Goal: Task Accomplishment & Management: Manage account settings

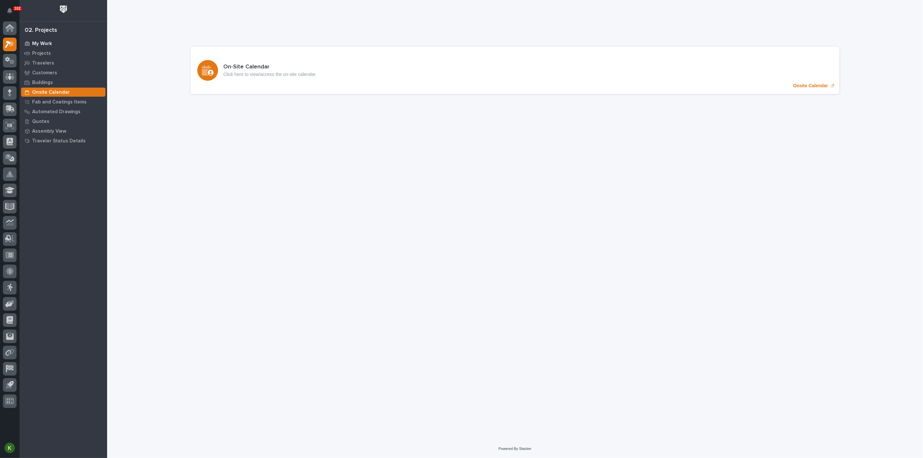
click at [51, 45] on p "My Work" at bounding box center [42, 44] width 20 height 6
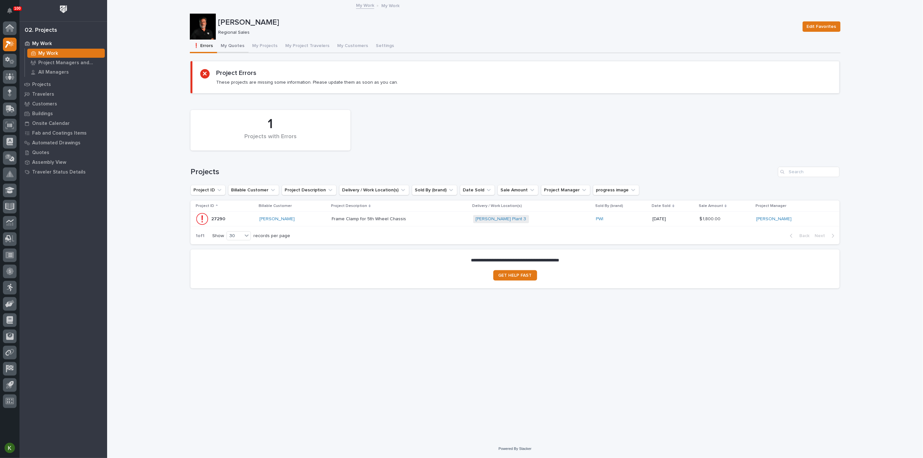
click at [243, 48] on button "My Quotes" at bounding box center [232, 47] width 31 height 14
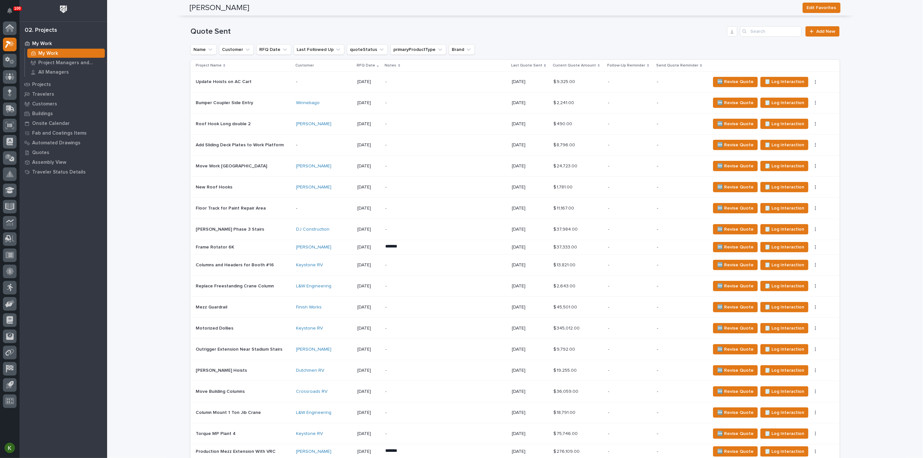
scroll to position [288, 0]
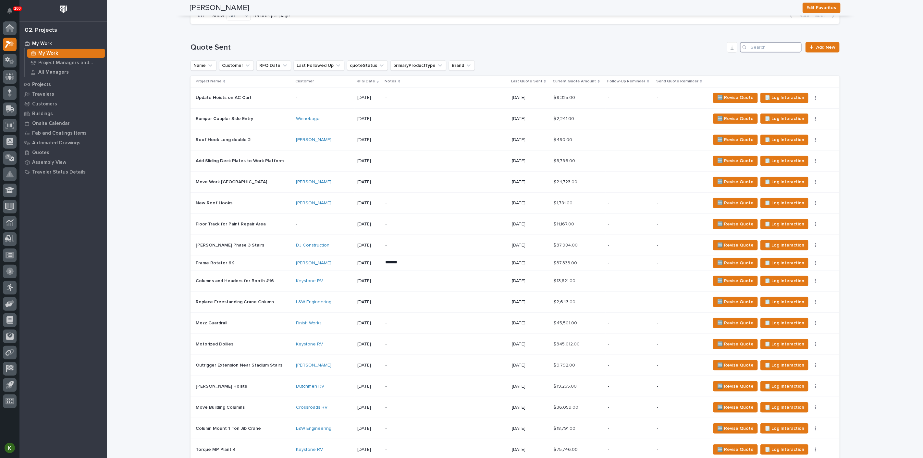
click at [770, 53] on input "Search" at bounding box center [771, 47] width 62 height 10
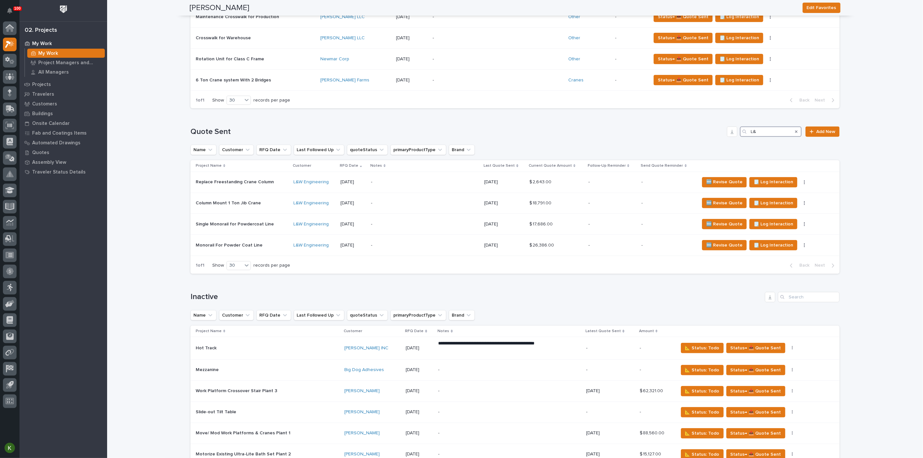
scroll to position [216, 0]
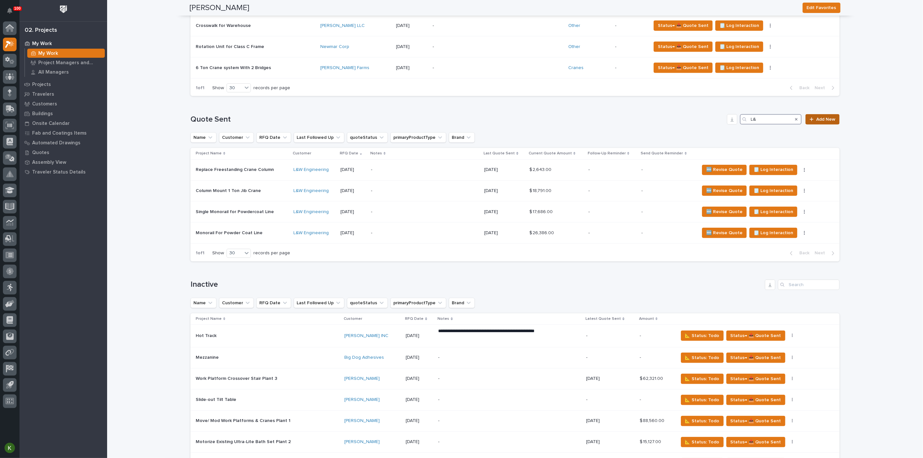
type input "L&"
click at [823, 122] on span "Add New" at bounding box center [826, 119] width 19 height 5
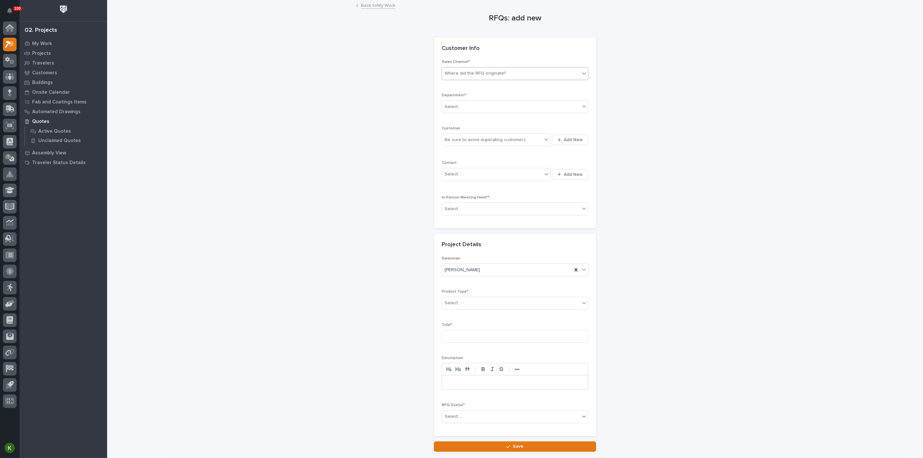
click at [479, 77] on div "Where did the RFQ originate?" at bounding box center [475, 73] width 61 height 7
click at [469, 112] on div "PWI" at bounding box center [513, 113] width 142 height 11
click at [479, 112] on div "Select..." at bounding box center [511, 107] width 138 height 11
click at [472, 151] on span "Regional Sales" at bounding box center [461, 151] width 34 height 7
click at [466, 145] on div "Be sure to avoid duplicating customers" at bounding box center [492, 140] width 100 height 11
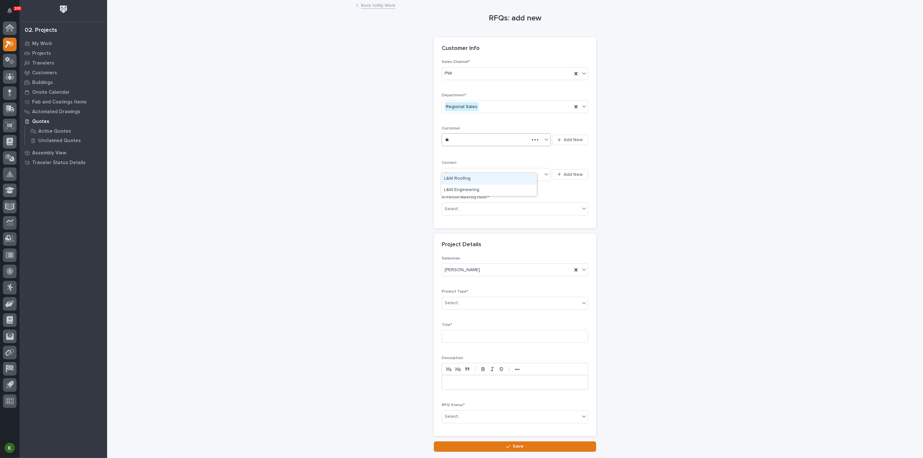
type input "***"
click at [470, 182] on div "L&W Engineering" at bounding box center [489, 178] width 95 height 11
click at [474, 180] on div "Select..." at bounding box center [492, 174] width 100 height 11
type input "*****"
click at [481, 221] on div "L & W - [PERSON_NAME]" at bounding box center [489, 218] width 95 height 11
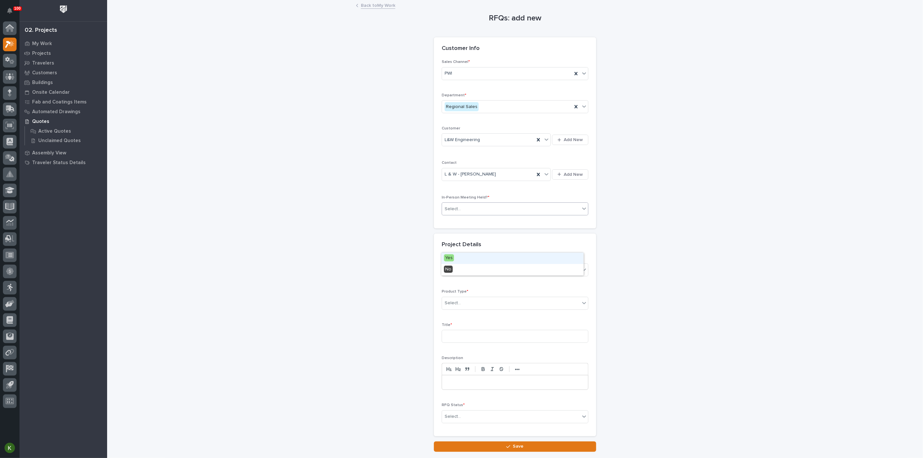
click at [478, 215] on div "Select..." at bounding box center [511, 209] width 138 height 11
click at [465, 261] on div "Yes" at bounding box center [513, 258] width 142 height 11
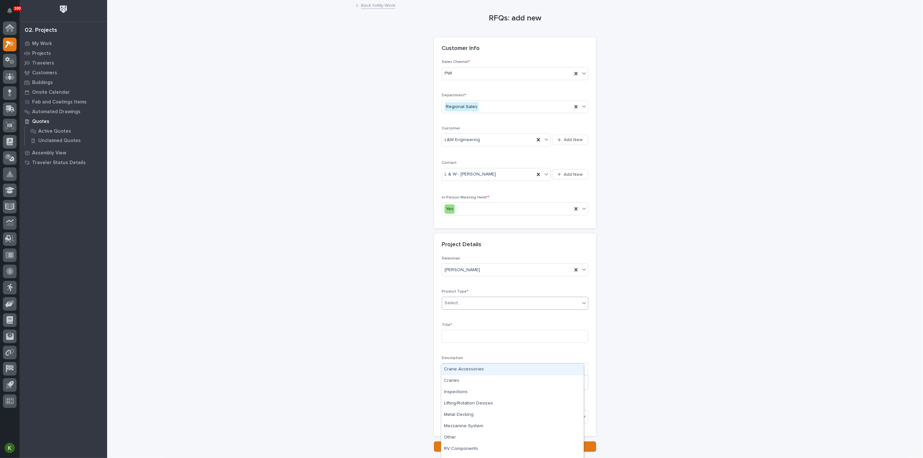
click at [462, 306] on input "text" at bounding box center [462, 304] width 1 height 6
click at [466, 386] on div "Cranes" at bounding box center [513, 381] width 142 height 11
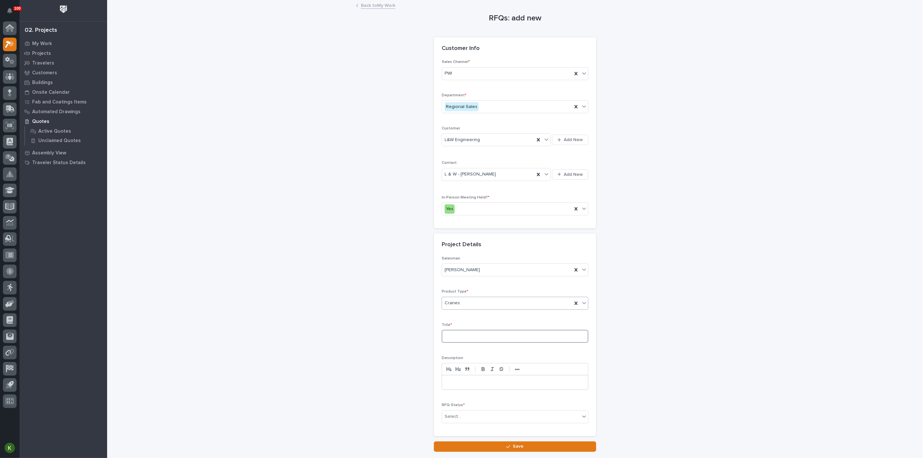
click at [460, 343] on input at bounding box center [515, 336] width 147 height 13
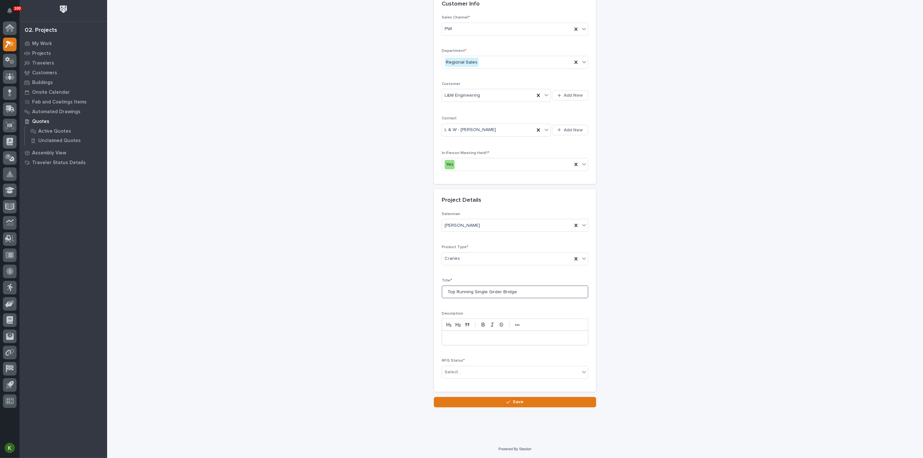
scroll to position [108, 0]
type input "Top Running Single Girder Bridge"
click at [473, 378] on div "Select..." at bounding box center [511, 372] width 138 height 11
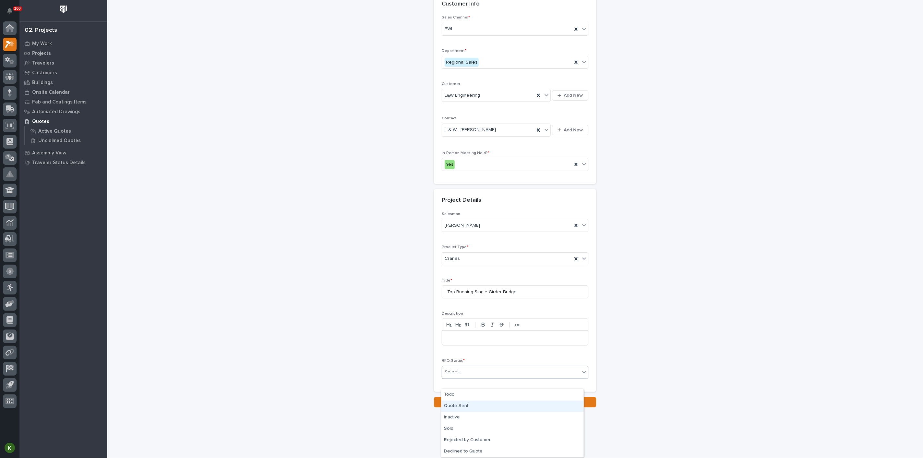
click at [472, 406] on div "Quote Sent" at bounding box center [513, 406] width 142 height 11
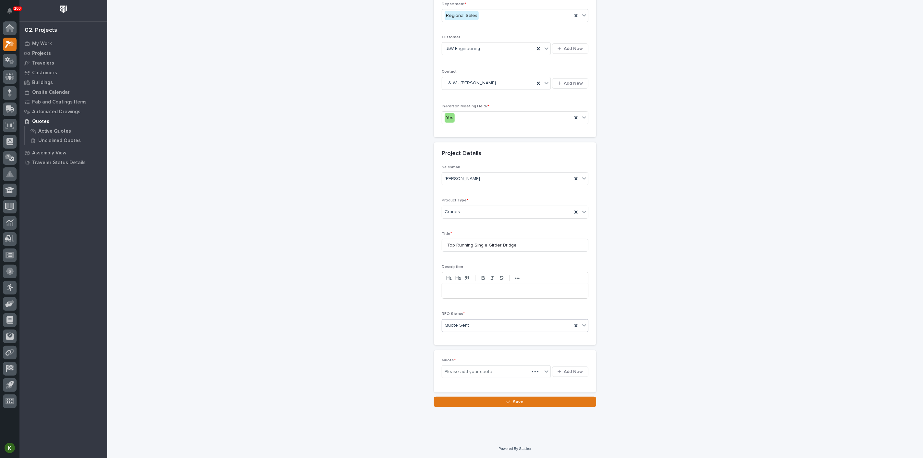
scroll to position [136, 0]
click at [567, 374] on span "Add New" at bounding box center [573, 371] width 19 height 6
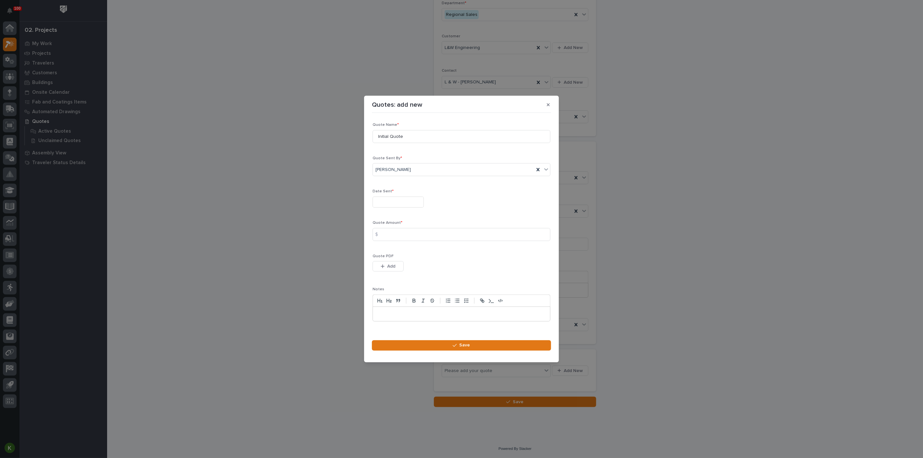
click at [404, 199] on input "text" at bounding box center [398, 202] width 51 height 11
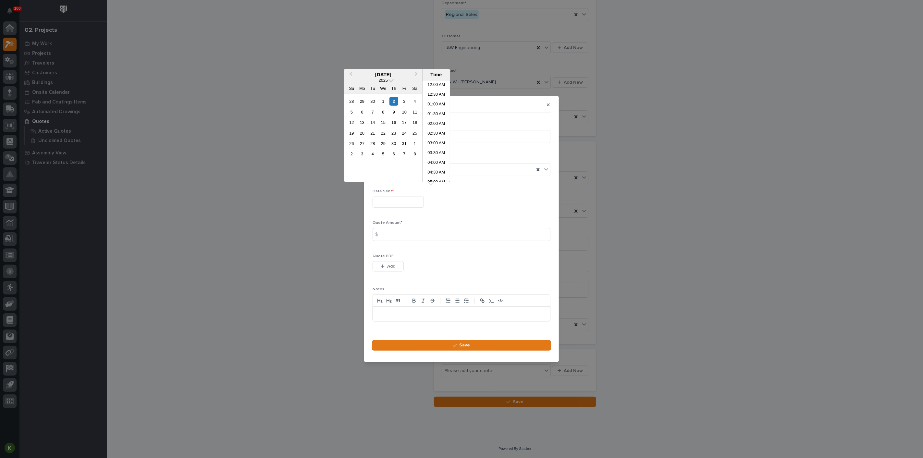
scroll to position [256, 0]
click at [345, 73] on button "Previous Month" at bounding box center [350, 75] width 10 height 10
click at [369, 137] on div "23" at bounding box center [373, 133] width 9 height 9
click at [433, 115] on li "11:00 AM" at bounding box center [437, 116] width 28 height 10
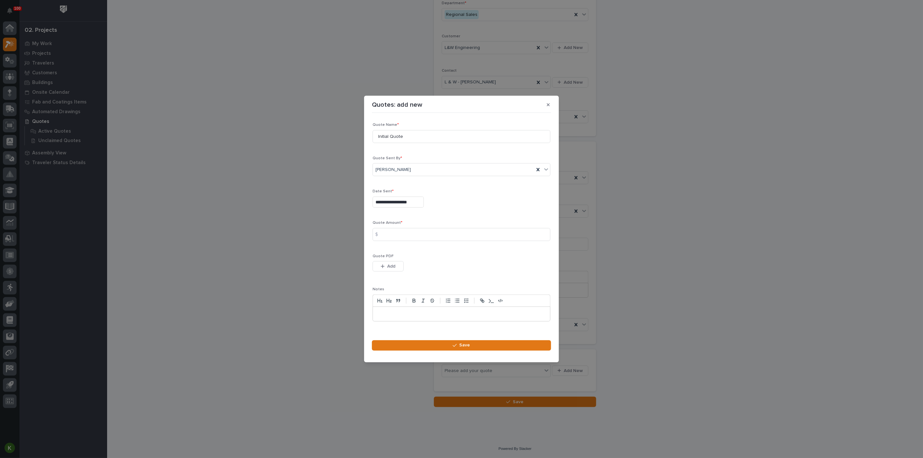
type input "**********"
click at [397, 238] on input at bounding box center [462, 234] width 178 height 13
click at [396, 270] on span "Add" at bounding box center [392, 267] width 8 height 6
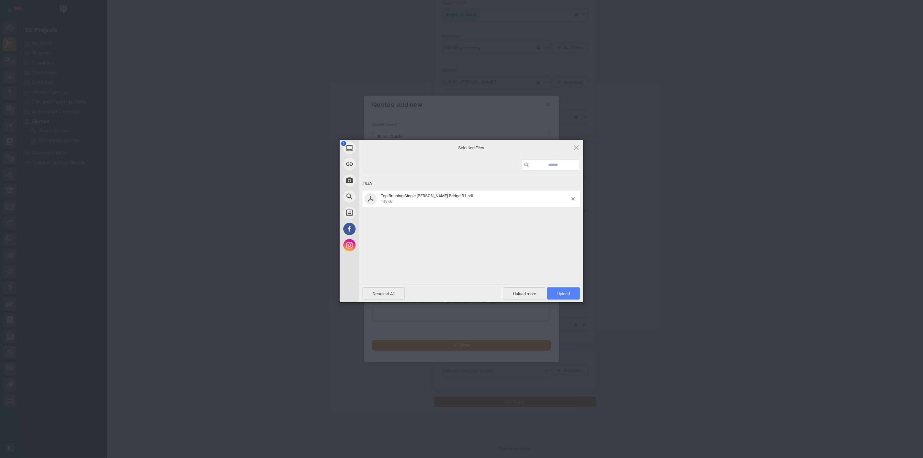
click at [564, 293] on span "Upload 1" at bounding box center [564, 294] width 13 height 5
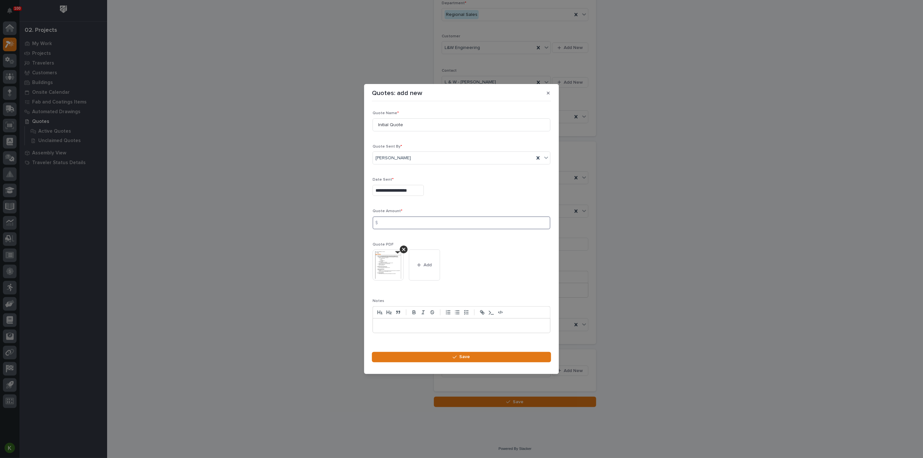
click at [406, 223] on input at bounding box center [462, 223] width 178 height 13
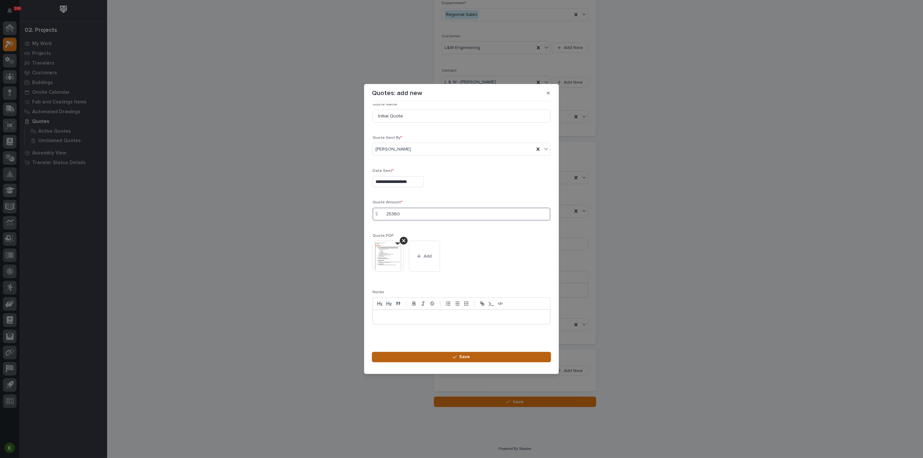
type input "25360"
click at [417, 363] on button "Save" at bounding box center [461, 357] width 179 height 10
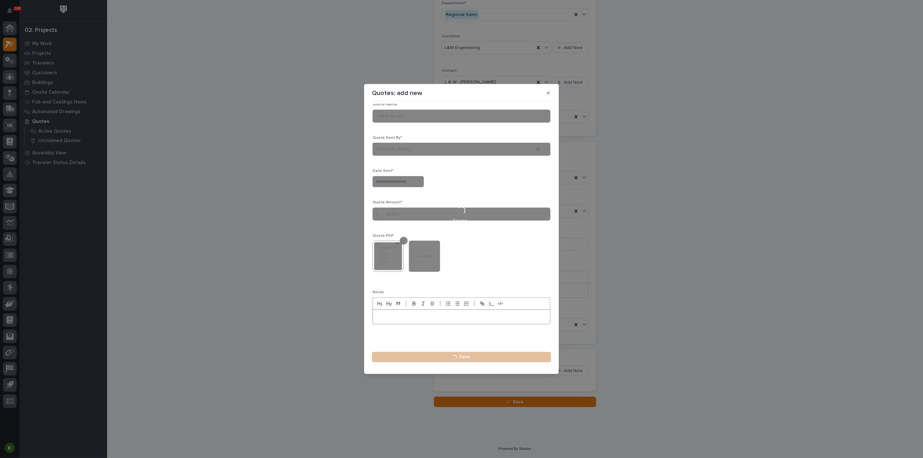
type input "**********"
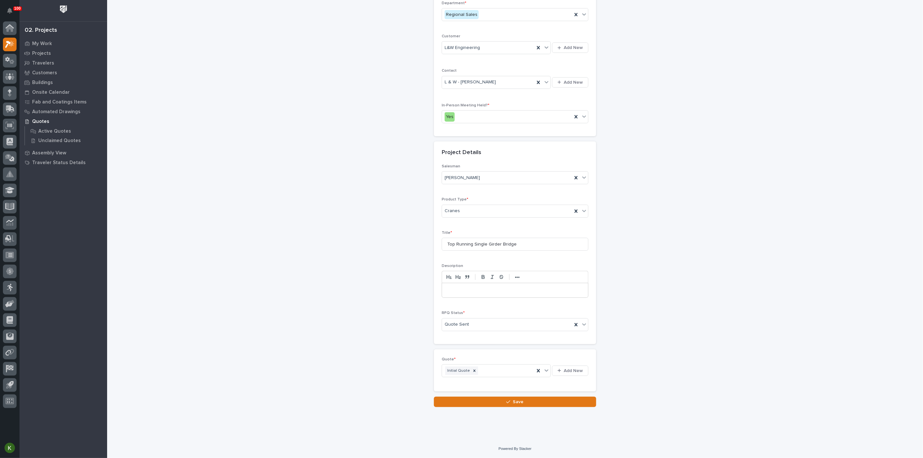
scroll to position [181, 0]
click at [507, 401] on icon "button" at bounding box center [509, 402] width 4 height 5
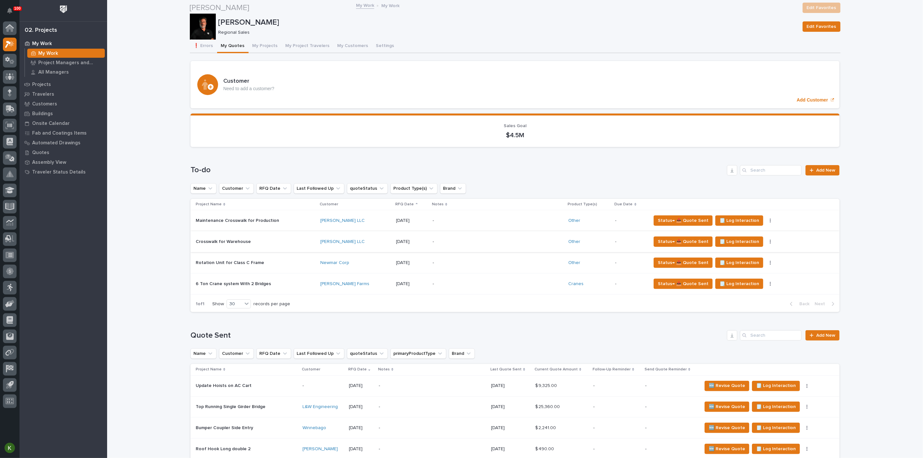
scroll to position [397, 0]
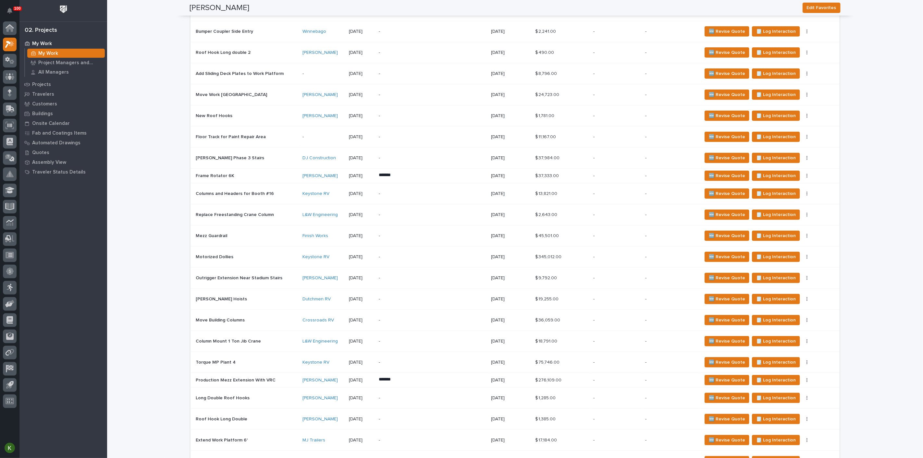
click at [445, 13] on p "-" at bounding box center [432, 11] width 107 height 6
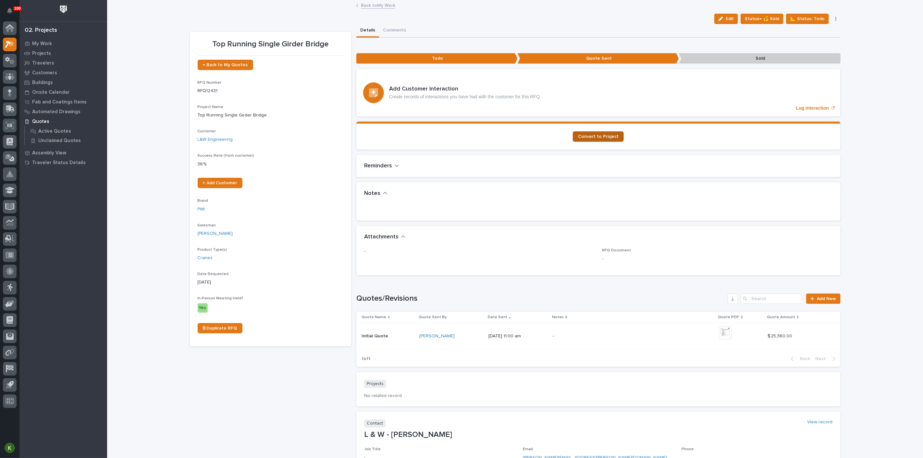
click at [586, 139] on span "Convert to Project" at bounding box center [598, 136] width 41 height 5
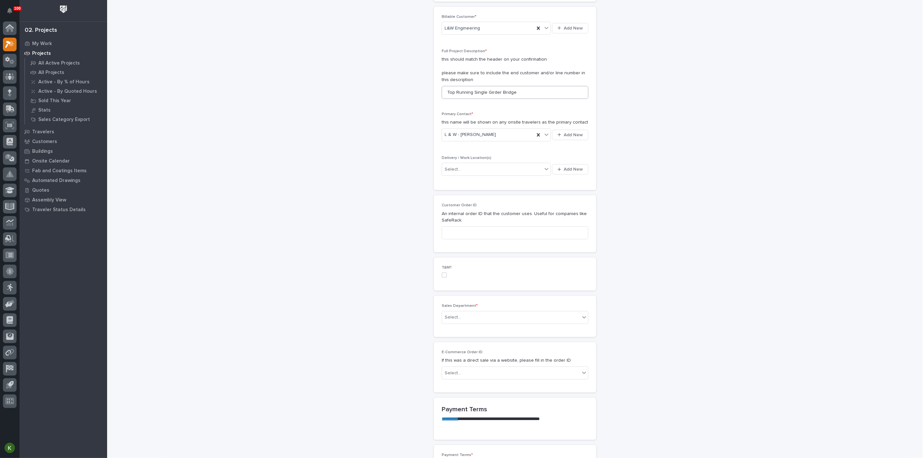
scroll to position [144, 0]
click at [475, 172] on div "Select..." at bounding box center [492, 167] width 100 height 11
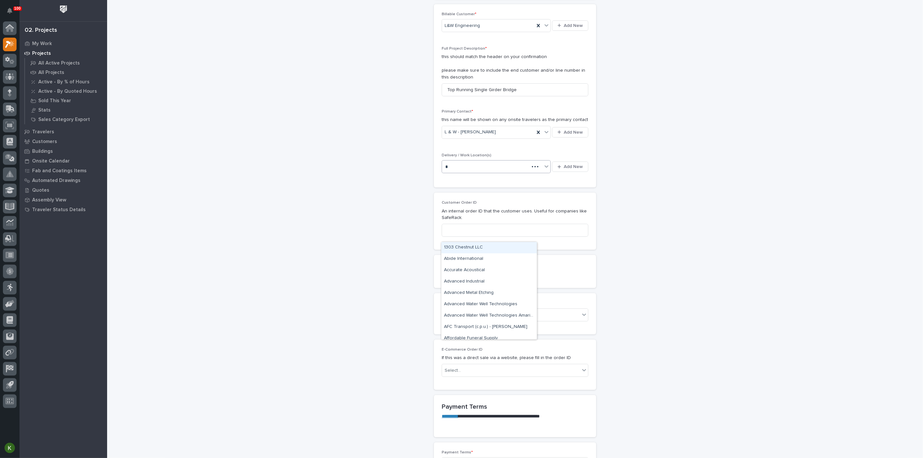
type input "**"
click at [474, 269] on div "L&W Engineering Plant 6" at bounding box center [489, 270] width 95 height 11
click at [462, 237] on input at bounding box center [515, 230] width 147 height 13
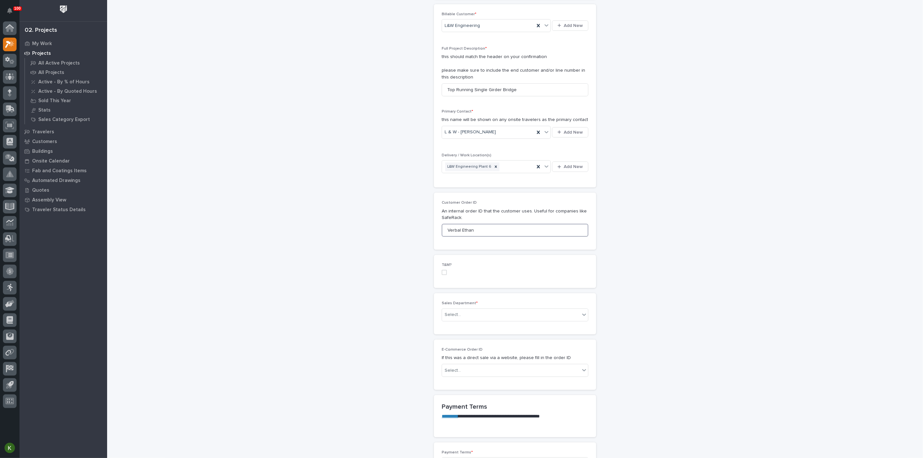
scroll to position [252, 0]
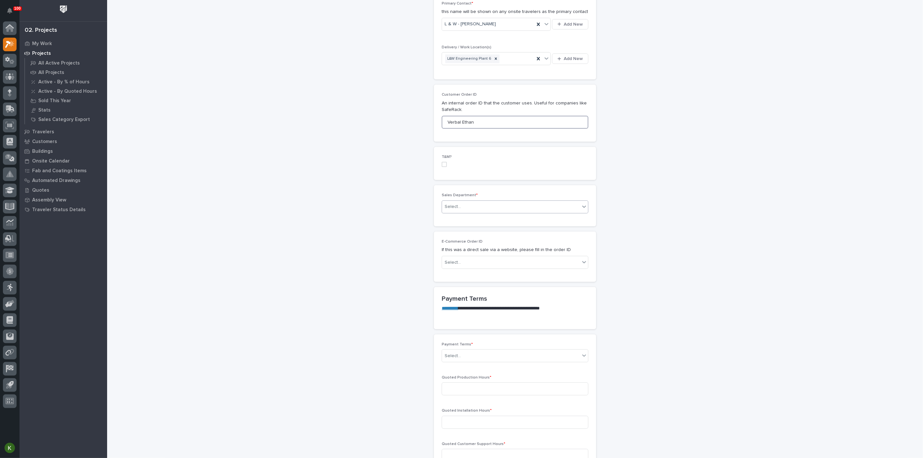
type input "Verbal Ethan"
click at [471, 212] on div "Select..." at bounding box center [511, 207] width 138 height 11
click at [473, 333] on span "Regional Sales" at bounding box center [461, 332] width 34 height 7
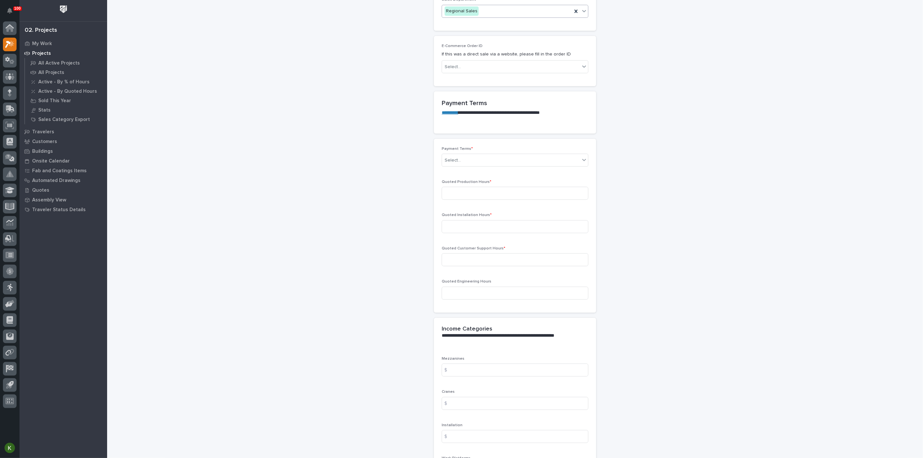
scroll to position [469, 0]
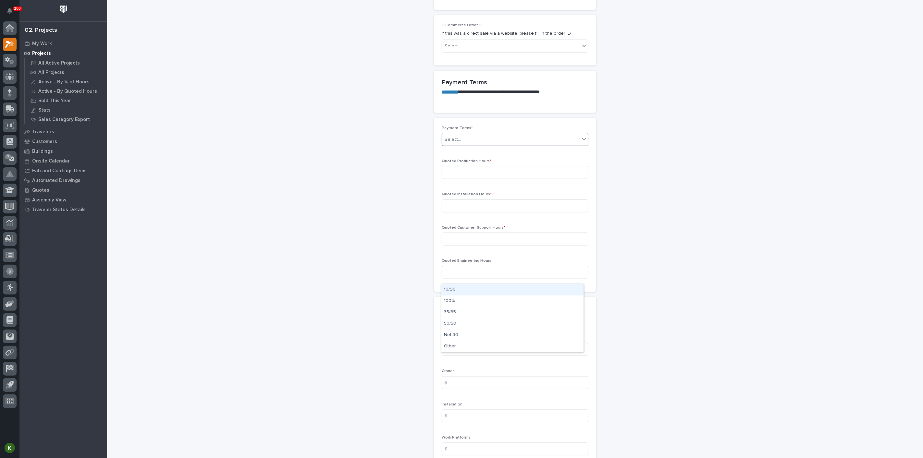
click at [484, 145] on div "Select..." at bounding box center [511, 139] width 138 height 11
click at [479, 333] on div "Net 30" at bounding box center [513, 335] width 142 height 11
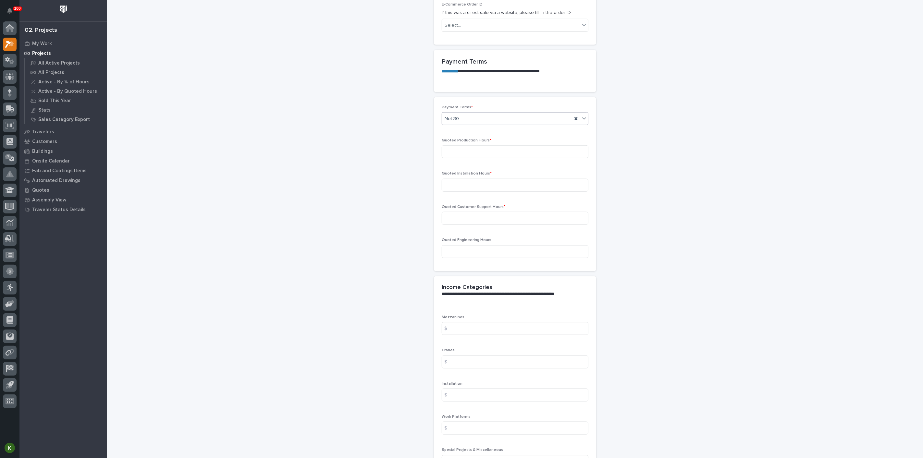
scroll to position [505, 0]
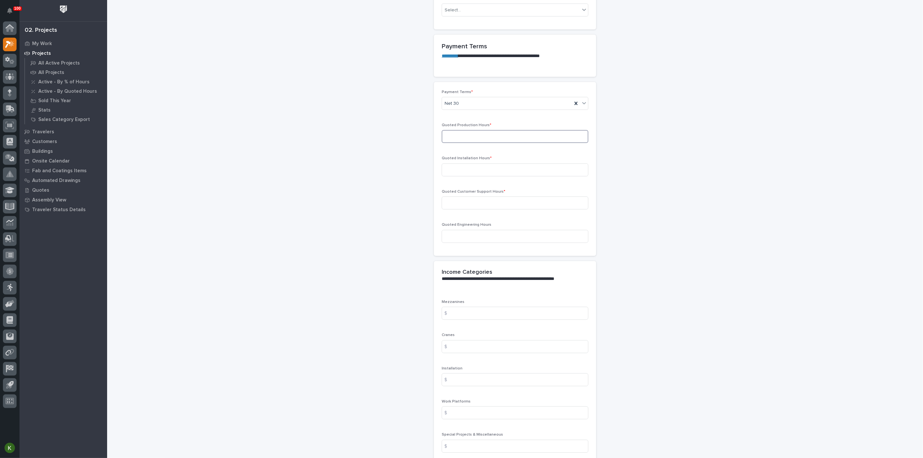
click at [477, 143] on input at bounding box center [515, 136] width 147 height 13
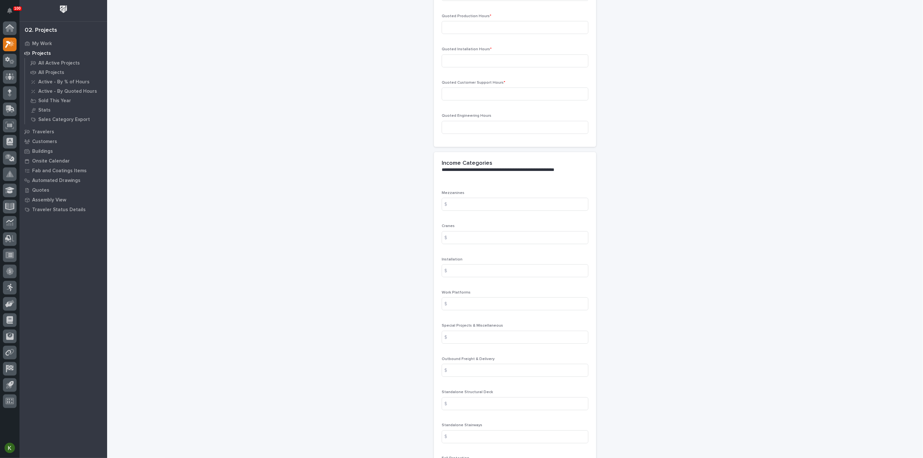
scroll to position [613, 0]
click at [459, 35] on input at bounding box center [515, 28] width 147 height 13
type input "30"
click at [455, 69] on input at bounding box center [515, 62] width 147 height 13
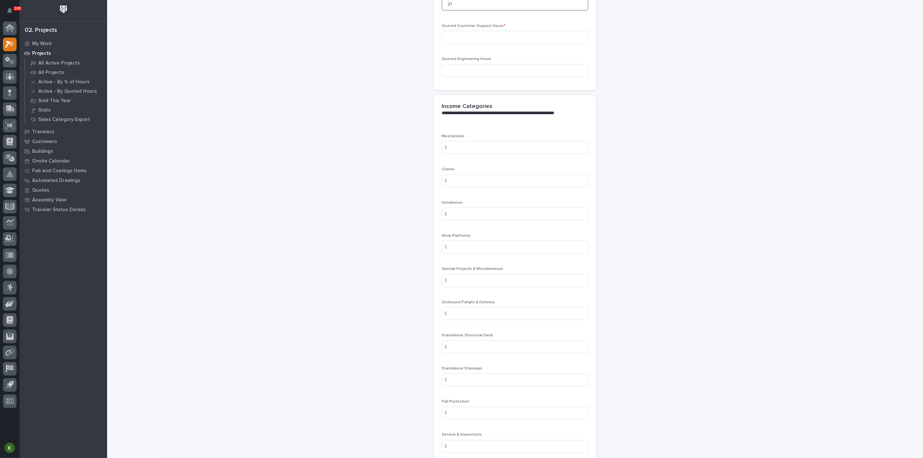
scroll to position [685, 0]
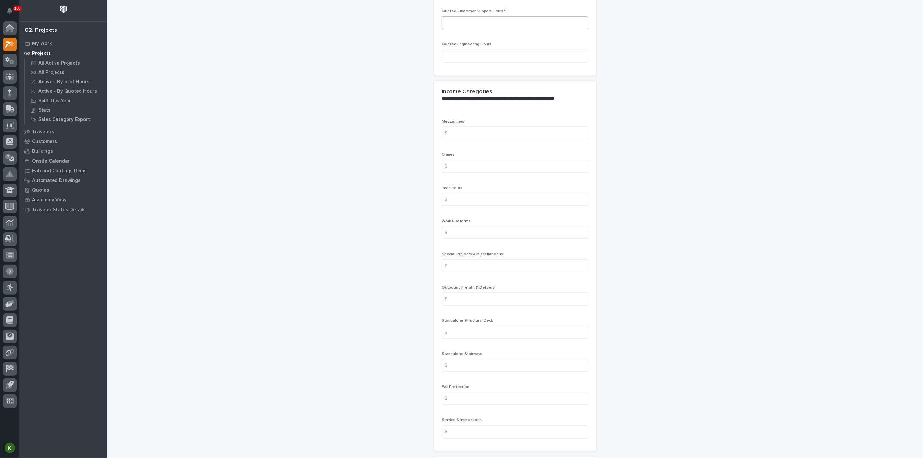
type input "21"
click at [457, 29] on input at bounding box center [515, 22] width 147 height 13
click at [459, 29] on input at bounding box center [515, 22] width 147 height 13
type input "1"
click at [460, 63] on input at bounding box center [515, 56] width 147 height 13
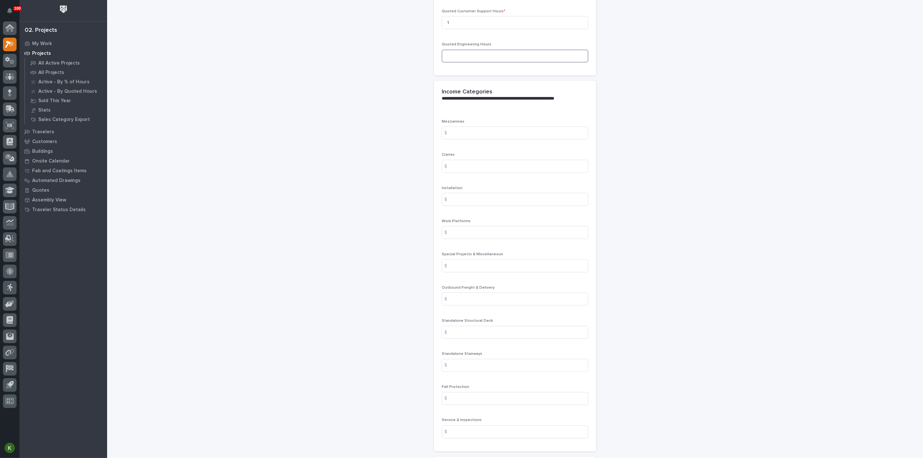
click at [468, 63] on input at bounding box center [515, 56] width 147 height 13
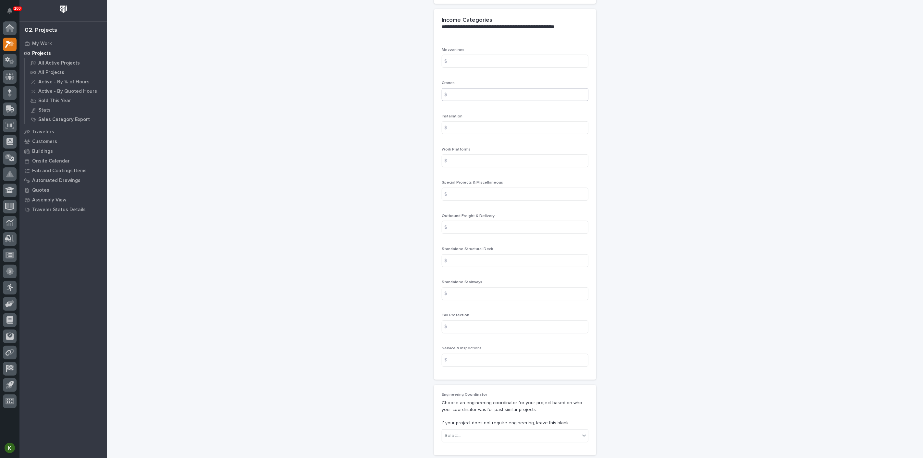
scroll to position [758, 0]
type input "15"
click at [467, 101] on input at bounding box center [515, 94] width 147 height 13
type input "21859.82"
click at [460, 134] on input at bounding box center [515, 127] width 147 height 13
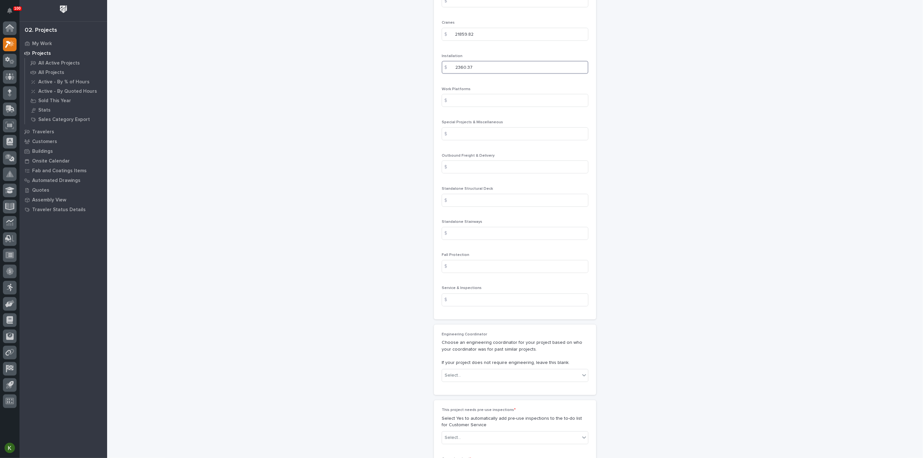
scroll to position [830, 0]
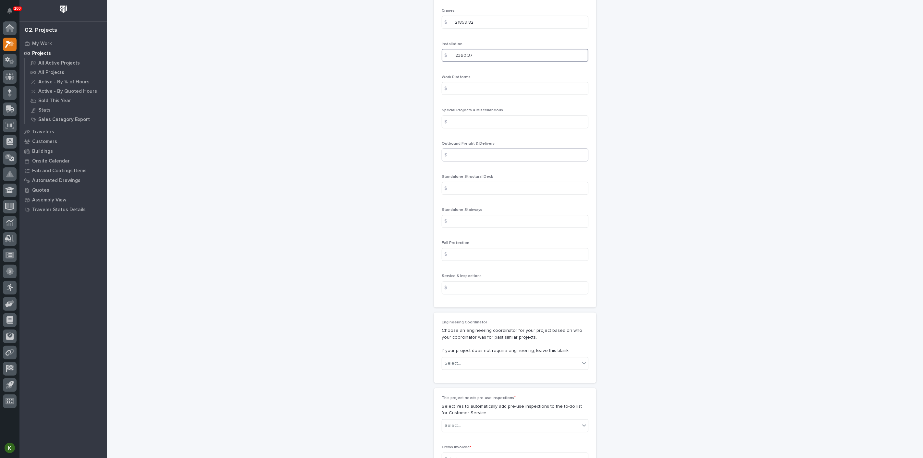
type input "2360.37"
click at [466, 162] on input at bounding box center [515, 155] width 147 height 13
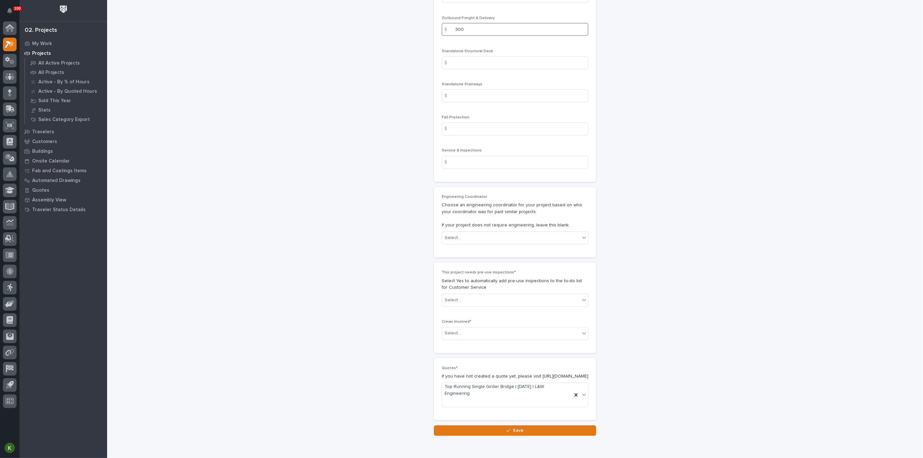
scroll to position [974, 0]
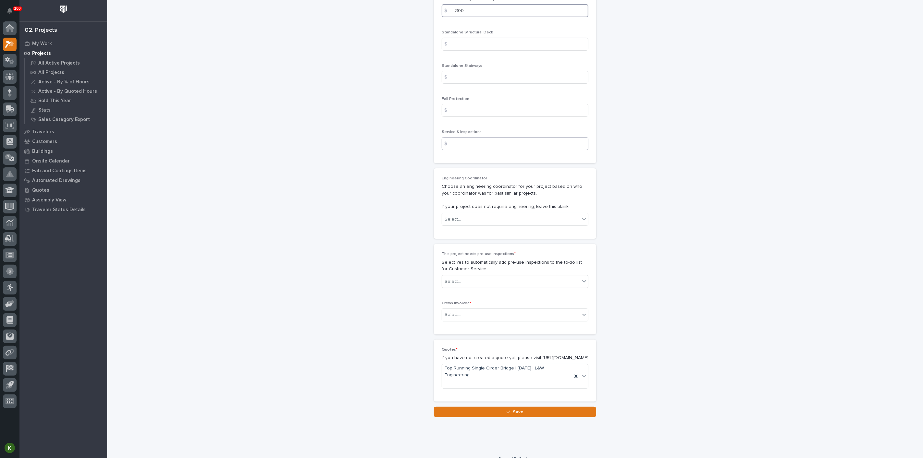
type input "300"
click at [465, 150] on input at bounding box center [515, 143] width 147 height 13
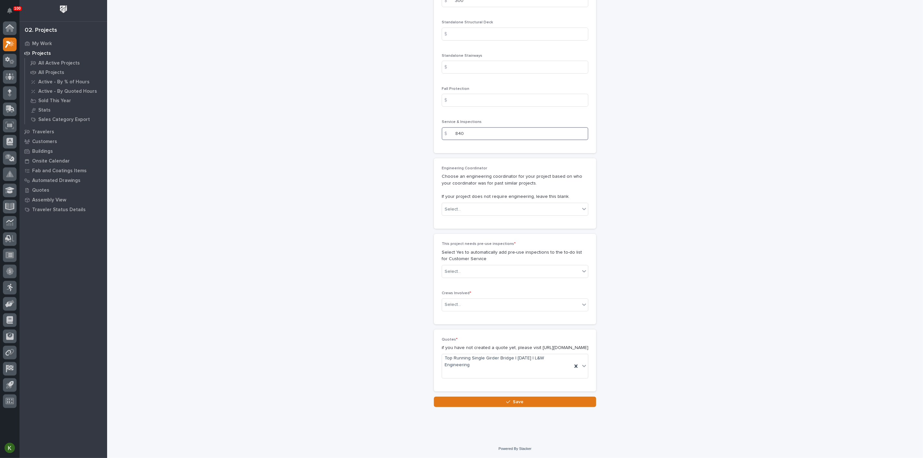
scroll to position [1082, 0]
type input "840"
click at [477, 215] on div "Select..." at bounding box center [511, 209] width 138 height 11
click at [494, 430] on div "[PERSON_NAME]" at bounding box center [513, 430] width 142 height 11
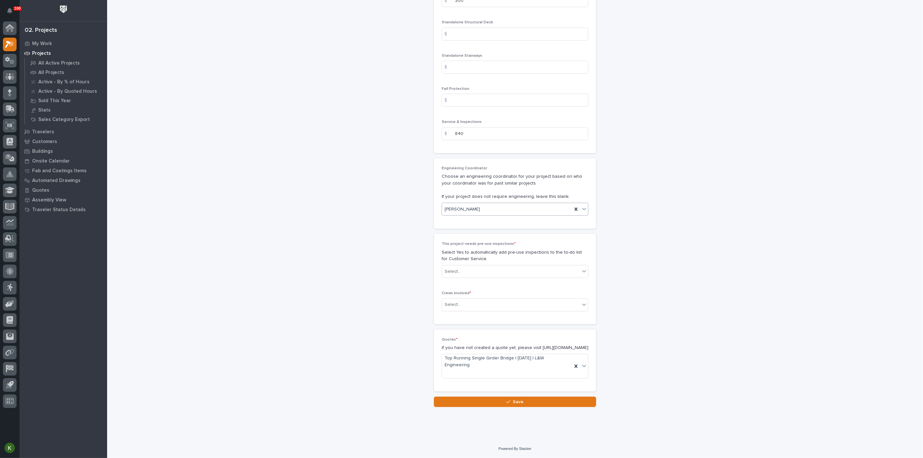
scroll to position [1262, 0]
click at [529, 277] on div "Select..." at bounding box center [511, 272] width 138 height 11
click at [524, 313] on div "Yes" at bounding box center [513, 311] width 142 height 11
click at [499, 310] on div "Select..." at bounding box center [511, 305] width 138 height 11
click at [480, 350] on div "Production" at bounding box center [513, 349] width 142 height 11
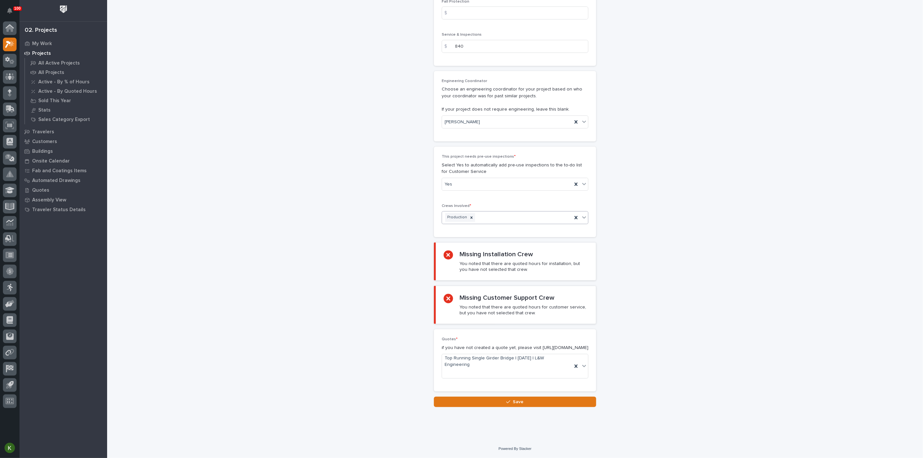
click at [508, 223] on div "Production" at bounding box center [507, 217] width 130 height 11
click at [481, 349] on div "Installation" at bounding box center [513, 350] width 142 height 11
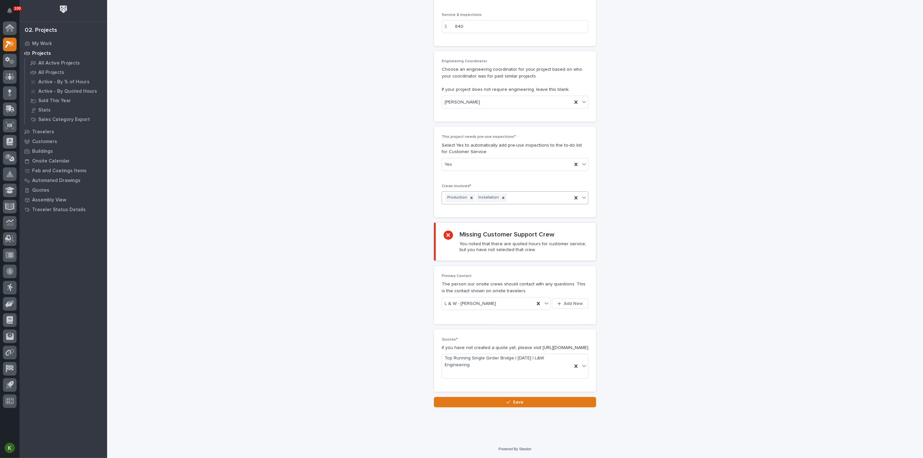
click at [528, 204] on div "Production Installation" at bounding box center [507, 197] width 130 height 11
click at [499, 349] on div "Customer Support" at bounding box center [513, 350] width 142 height 11
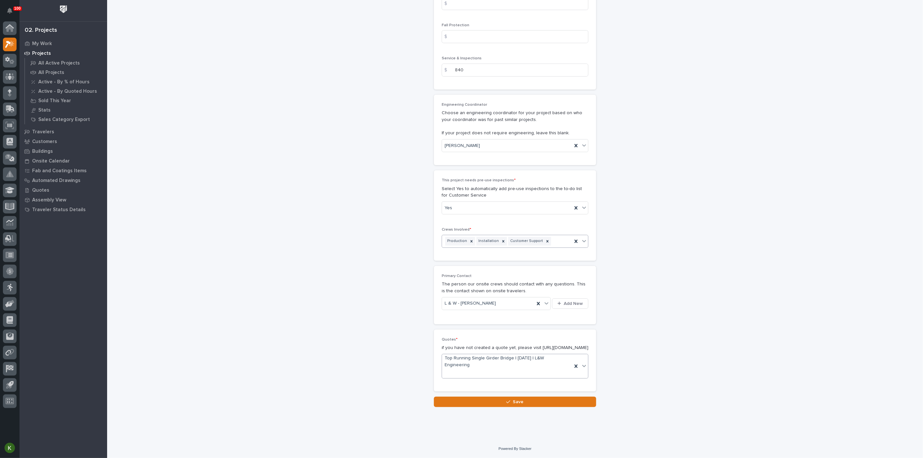
scroll to position [1401, 0]
click at [491, 401] on button "Save" at bounding box center [515, 402] width 162 height 10
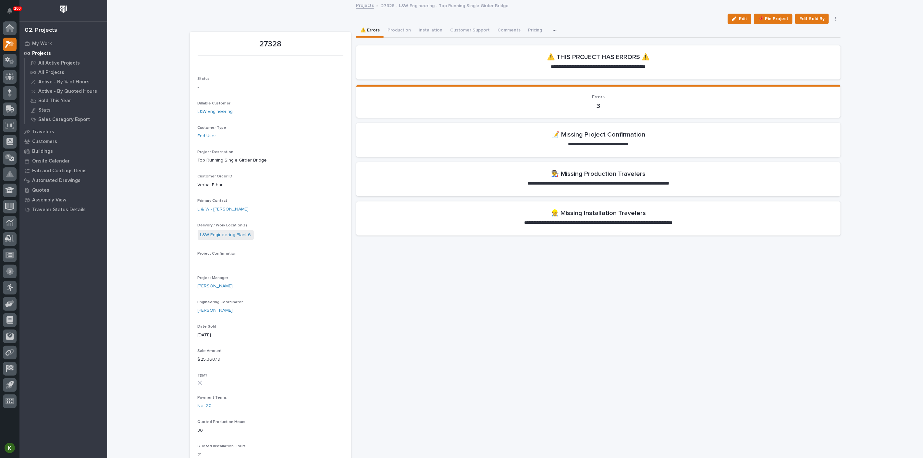
drag, startPoint x: 730, startPoint y: 25, endPoint x: 499, endPoint y: 252, distance: 323.7
click at [739, 22] on span "Edit" at bounding box center [743, 19] width 8 height 6
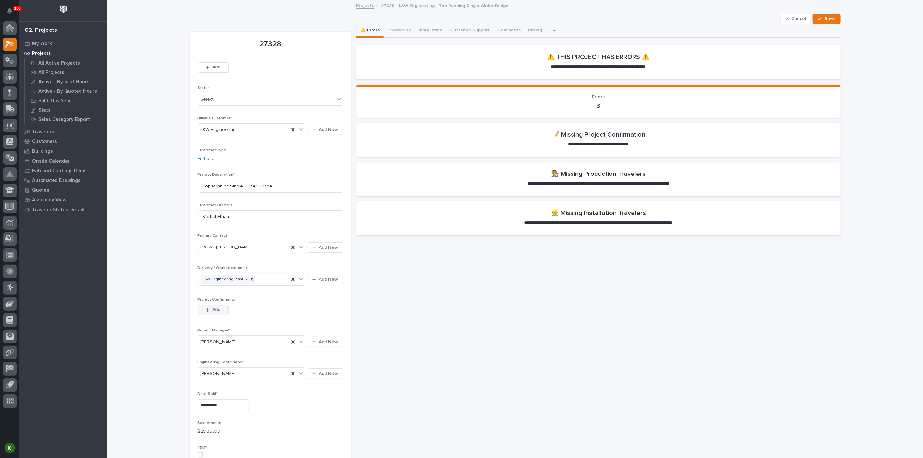
click at [219, 313] on span "Add" at bounding box center [216, 310] width 8 height 6
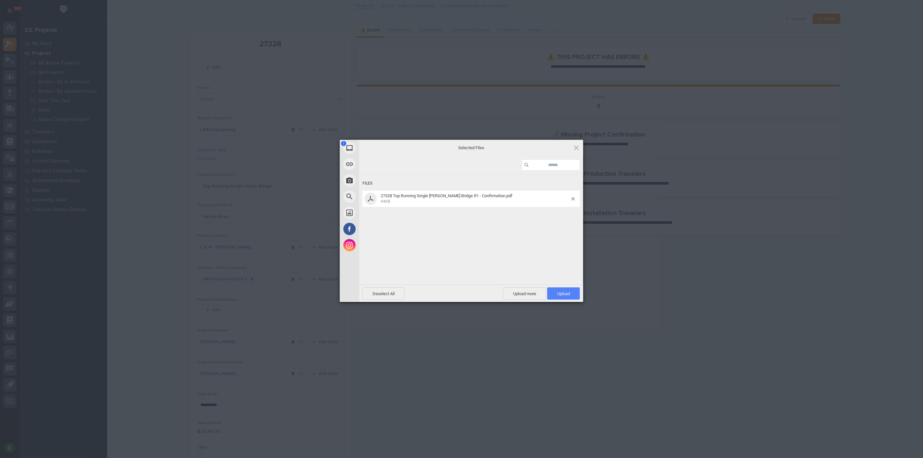
click at [558, 294] on span "Upload 1" at bounding box center [564, 294] width 13 height 5
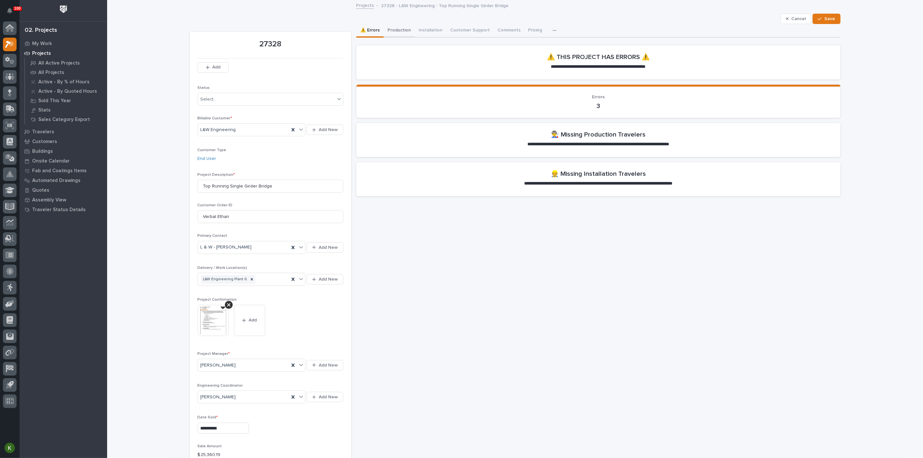
click at [405, 36] on button "Production" at bounding box center [399, 31] width 31 height 14
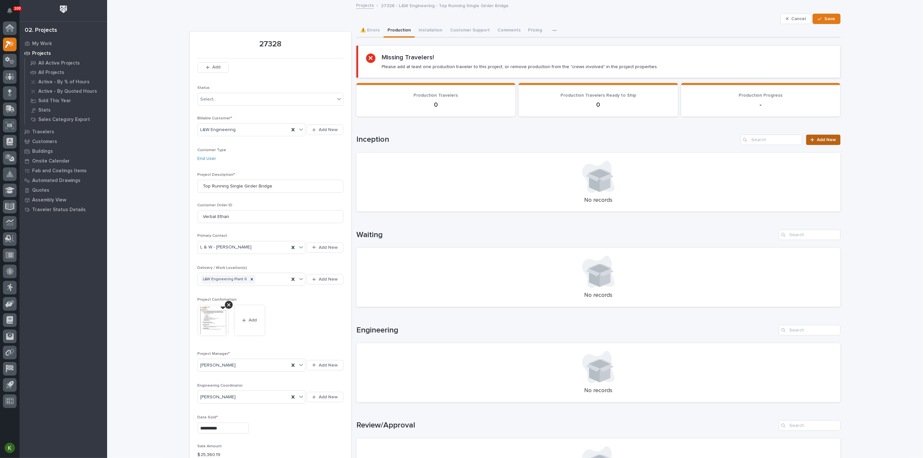
click at [821, 142] on span "Add New" at bounding box center [827, 140] width 19 height 5
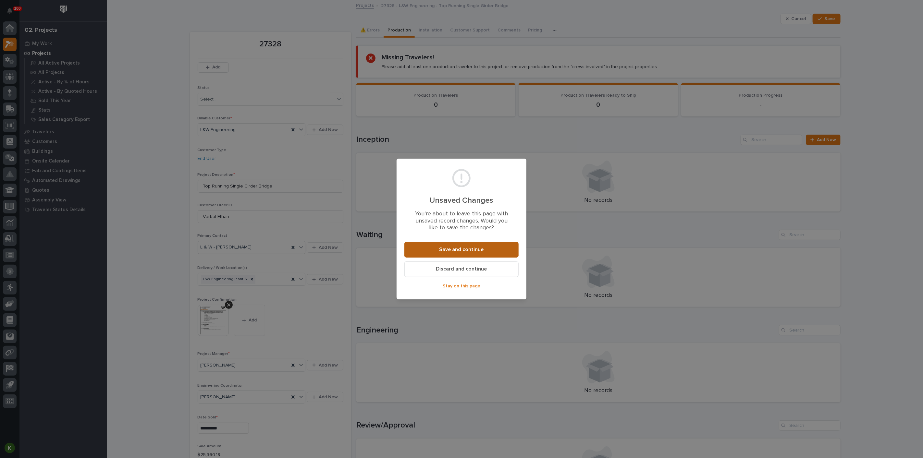
click at [454, 253] on span "Save and continue" at bounding box center [462, 249] width 44 height 7
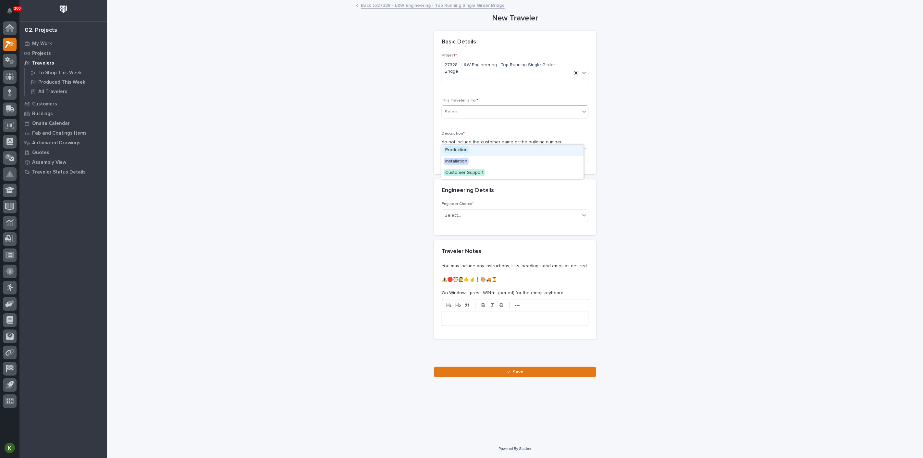
click at [471, 118] on div "Select..." at bounding box center [511, 112] width 138 height 11
click at [469, 153] on span "Production" at bounding box center [456, 149] width 25 height 7
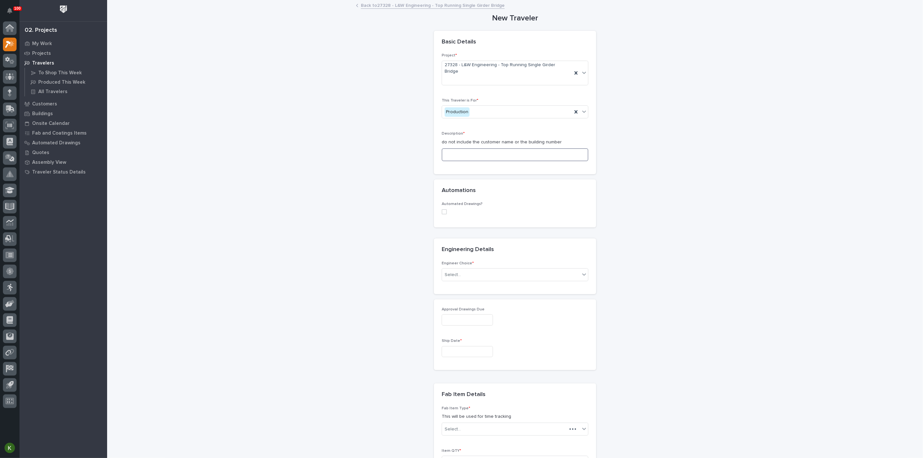
click at [470, 161] on input at bounding box center [515, 154] width 147 height 13
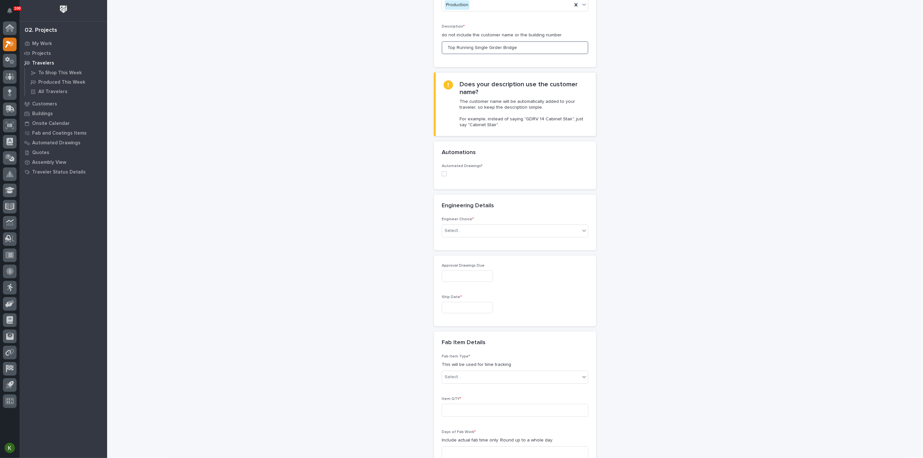
scroll to position [108, 0]
type input "Top Running Single Girder Bridge"
click at [487, 235] on div "Select..." at bounding box center [511, 230] width 138 height 11
click at [481, 339] on div "I want my coordinator to choose an engineer" at bounding box center [513, 341] width 142 height 11
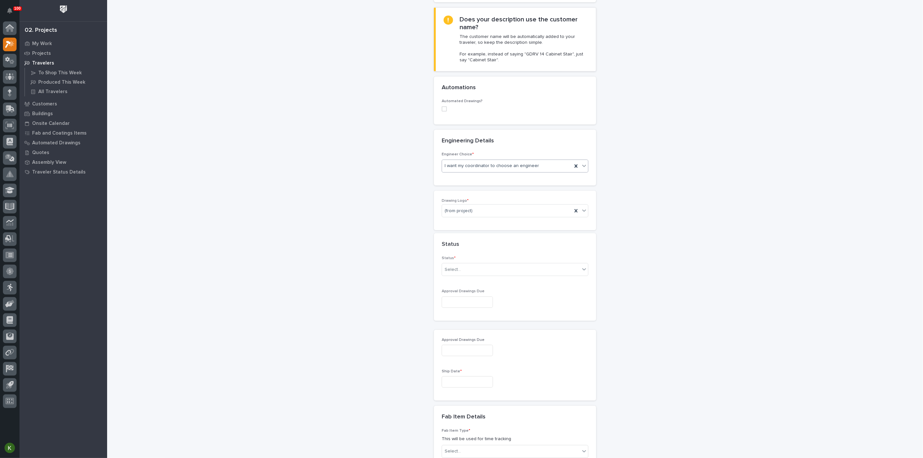
scroll to position [190, 0]
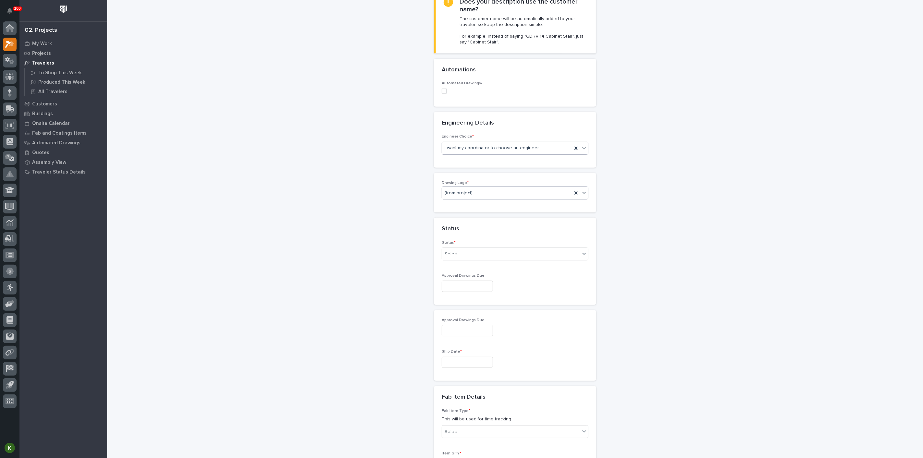
click at [488, 199] on div "(from project)" at bounding box center [507, 193] width 130 height 11
click at [492, 326] on div "PWI" at bounding box center [513, 323] width 142 height 11
click at [488, 260] on div "Select..." at bounding box center [511, 254] width 138 height 11
click at [484, 374] on div "Sold (no traveler printed)" at bounding box center [513, 373] width 142 height 11
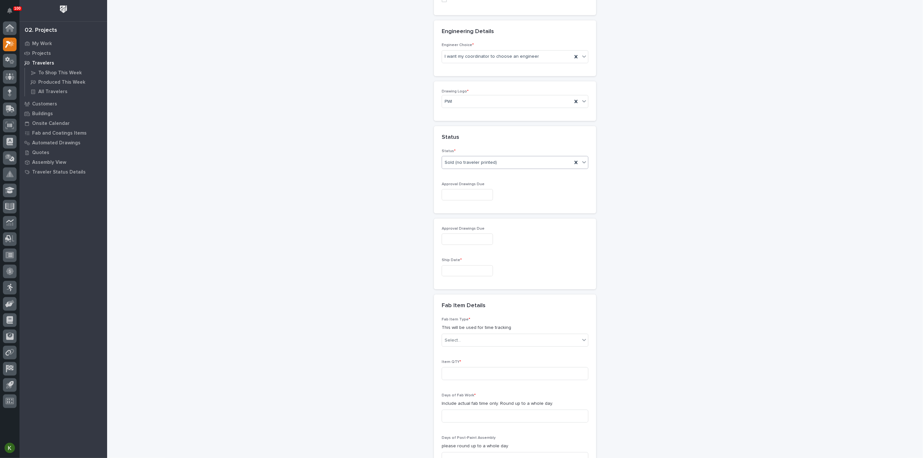
scroll to position [298, 0]
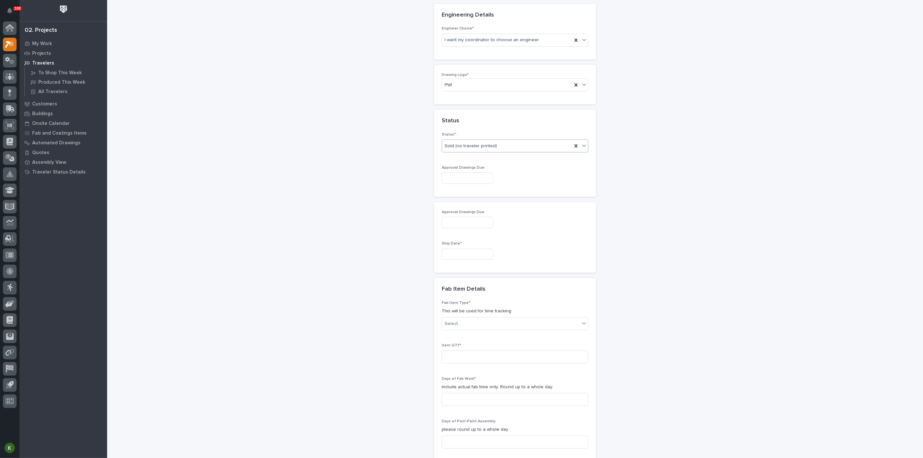
click at [468, 184] on input "text" at bounding box center [467, 178] width 51 height 11
click at [483, 233] on div "16" at bounding box center [487, 237] width 9 height 9
type input "**********"
click at [458, 260] on input "text" at bounding box center [467, 254] width 51 height 11
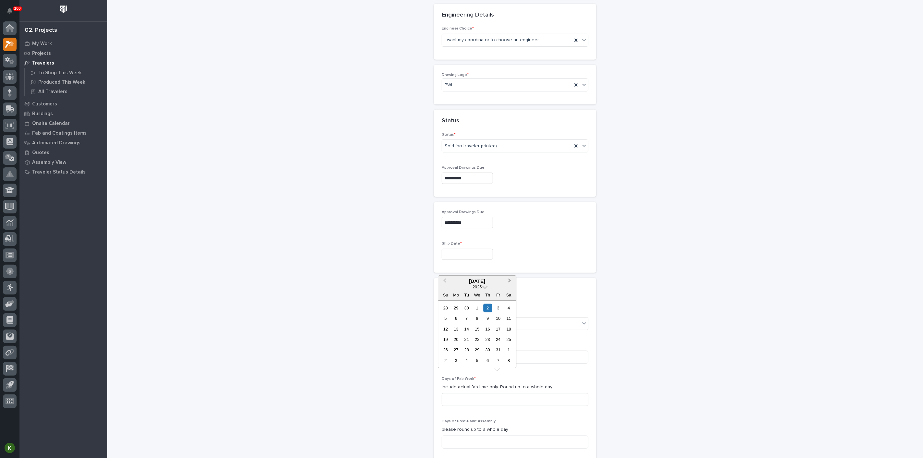
click at [507, 277] on button "Next Month" at bounding box center [510, 282] width 10 height 10
click at [483, 335] on div "20" at bounding box center [487, 339] width 9 height 9
type input "**********"
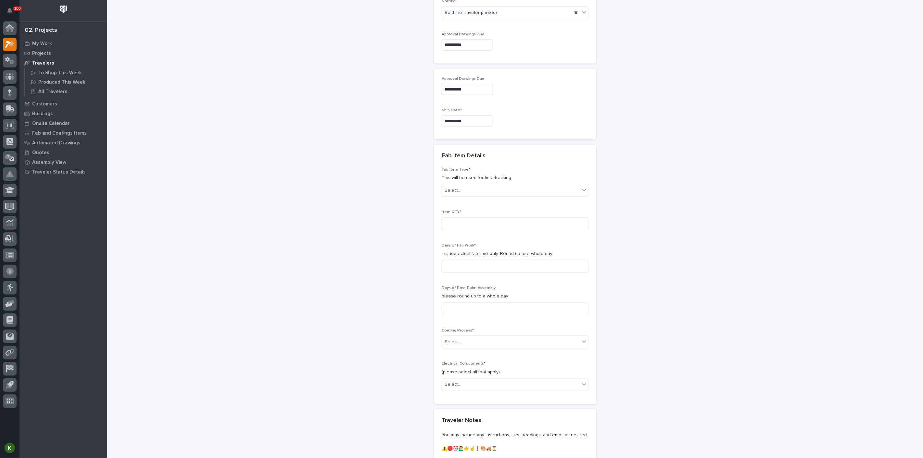
scroll to position [442, 0]
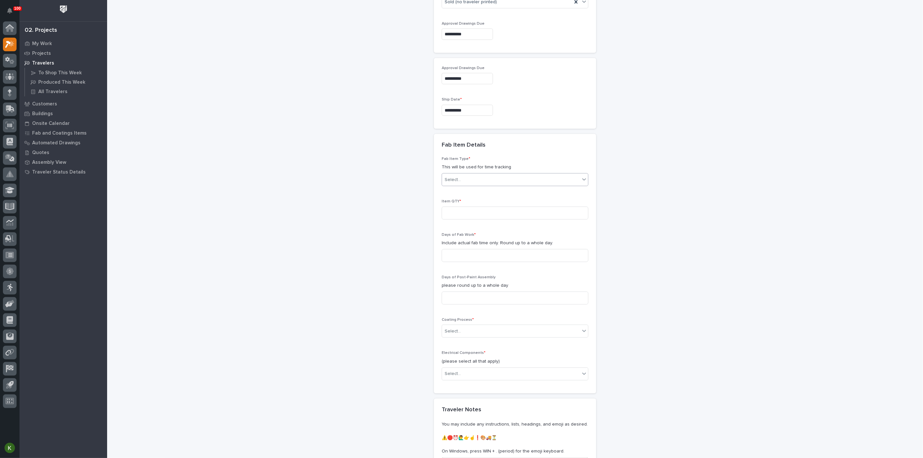
click at [477, 185] on div "Select..." at bounding box center [511, 180] width 138 height 11
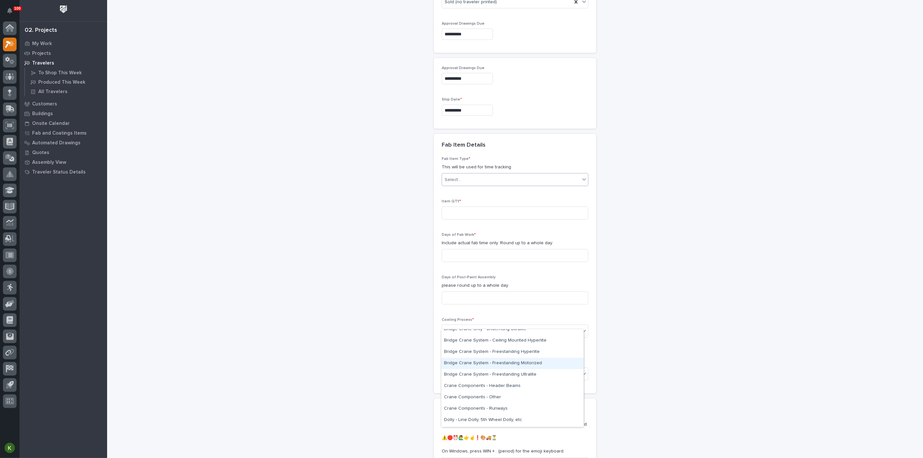
click at [471, 368] on div "Bridge Crane System - Freestanding Motorized" at bounding box center [513, 363] width 142 height 11
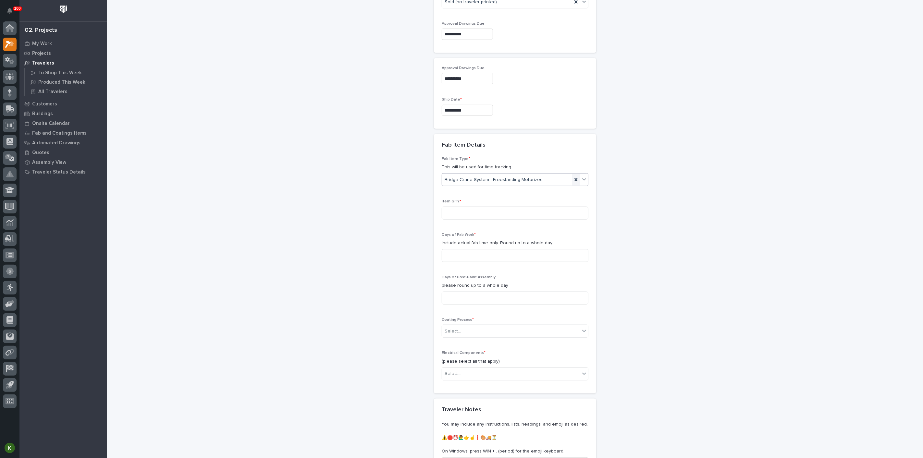
click at [573, 183] on icon at bounding box center [576, 180] width 6 height 6
click at [581, 183] on icon at bounding box center [584, 179] width 6 height 6
drag, startPoint x: 483, startPoint y: 397, endPoint x: 483, endPoint y: 401, distance: 3.9
click at [483, 401] on div "Bridge Crane Only - Top Running/Runner Motorized" at bounding box center [513, 403] width 142 height 11
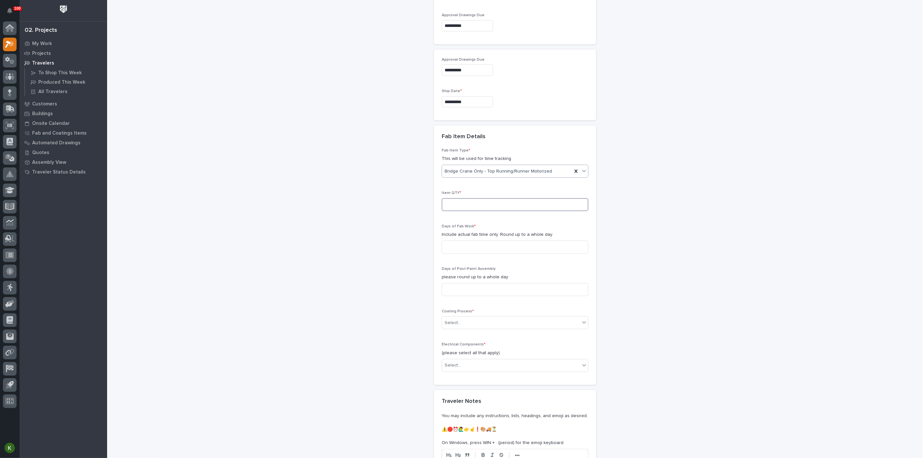
click at [470, 211] on input at bounding box center [515, 204] width 147 height 13
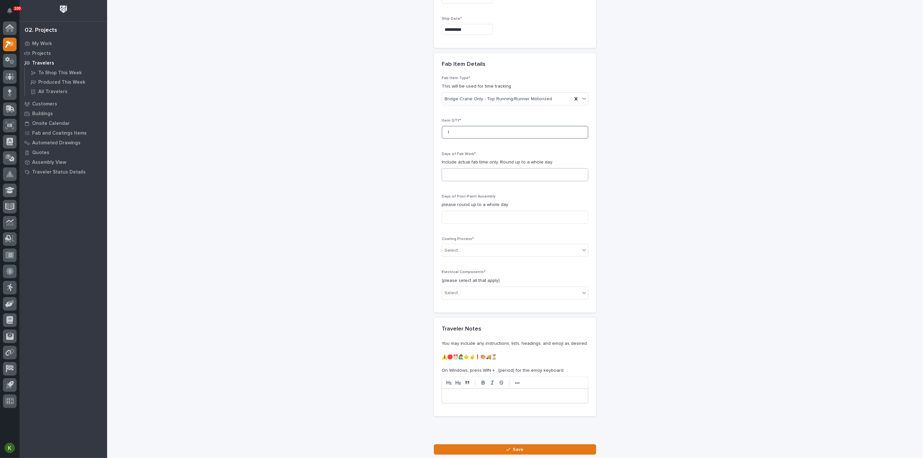
type input "1"
click at [470, 182] on input at bounding box center [515, 175] width 147 height 13
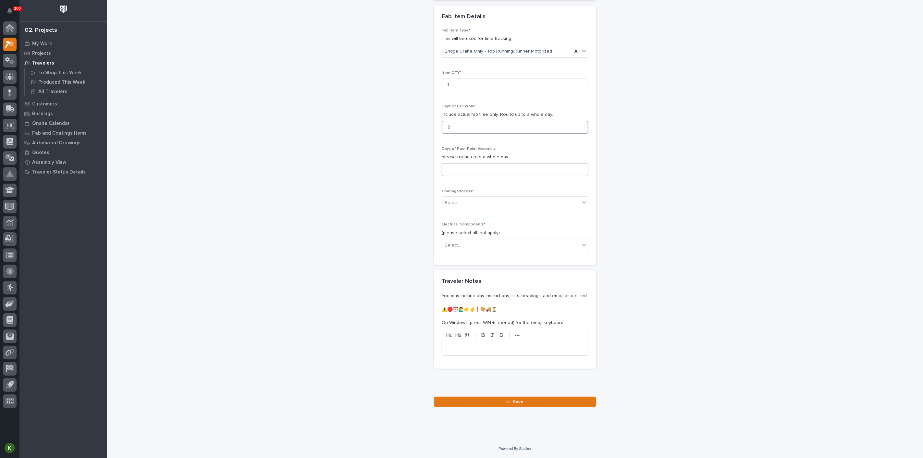
type input "2"
click at [470, 176] on input at bounding box center [515, 169] width 147 height 13
type input "2"
click at [470, 208] on div "Select..." at bounding box center [511, 203] width 138 height 11
click at [467, 395] on div "In-House Paint/Powder" at bounding box center [513, 397] width 142 height 11
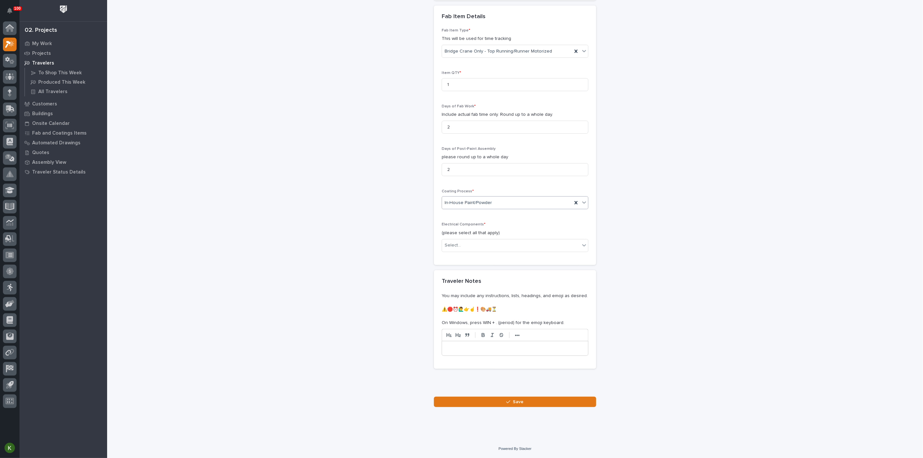
scroll to position [631, 0]
click at [482, 251] on div "Select..." at bounding box center [511, 245] width 138 height 11
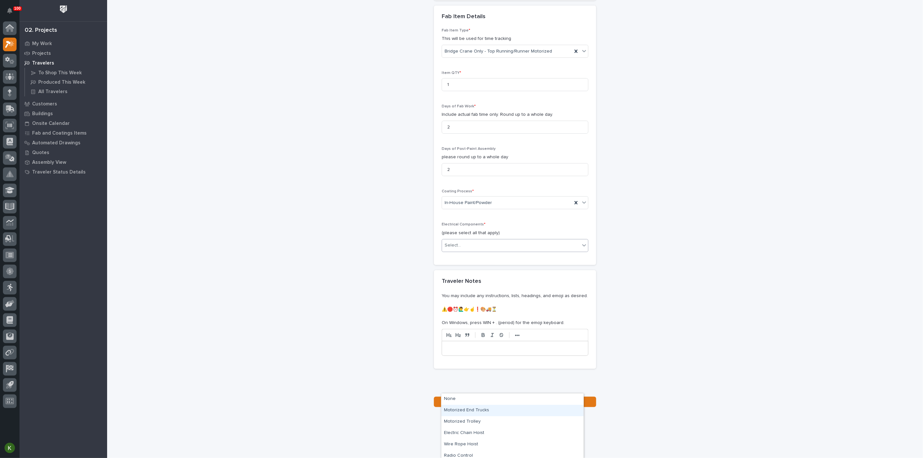
click at [483, 410] on div "Motorized End Trucks" at bounding box center [513, 410] width 142 height 11
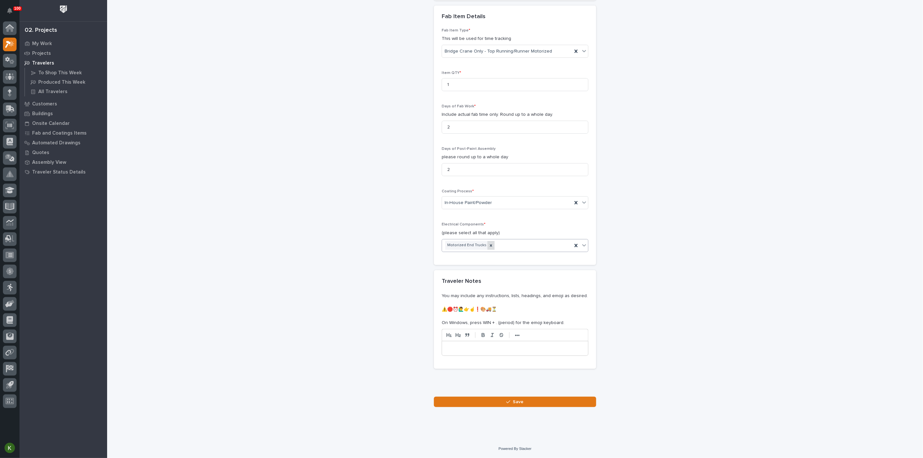
scroll to position [632, 0]
click at [537, 251] on div "Motorized End Trucks" at bounding box center [507, 245] width 130 height 11
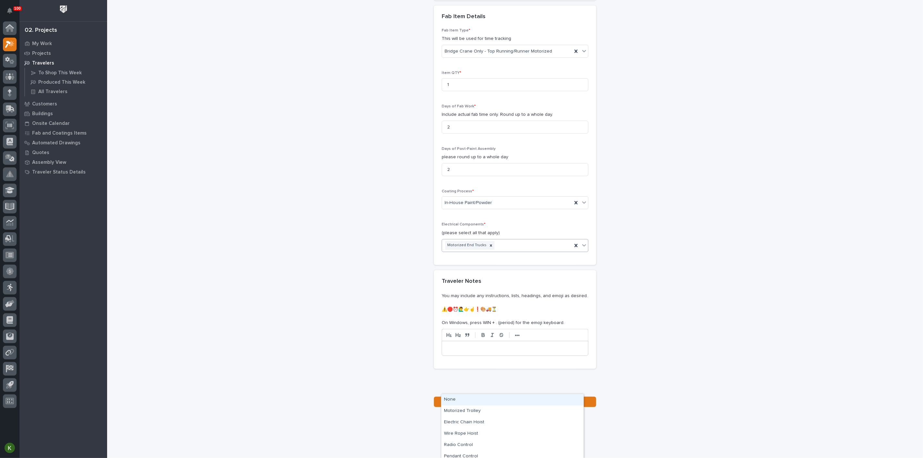
scroll to position [668, 0]
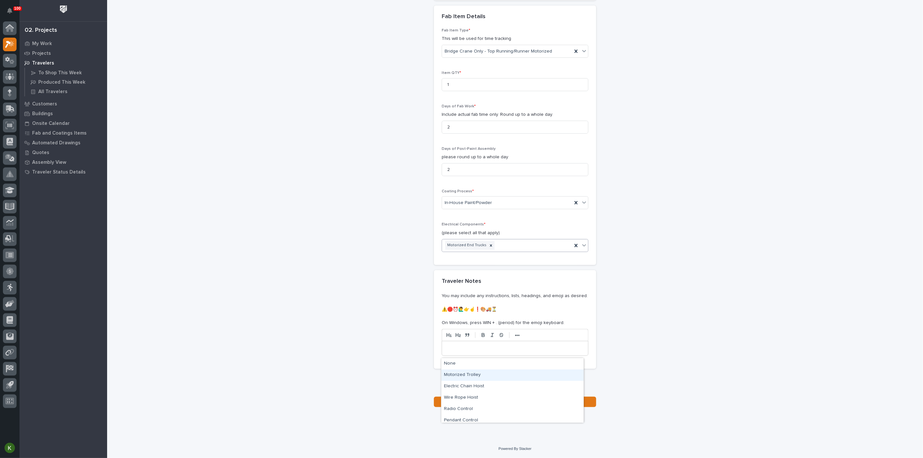
click at [496, 379] on div "Motorized Trolley" at bounding box center [513, 375] width 142 height 11
click at [558, 251] on div "Motorized End Trucks Motorized Trolley" at bounding box center [507, 245] width 130 height 11
click at [518, 397] on div "Radio Control" at bounding box center [513, 398] width 142 height 11
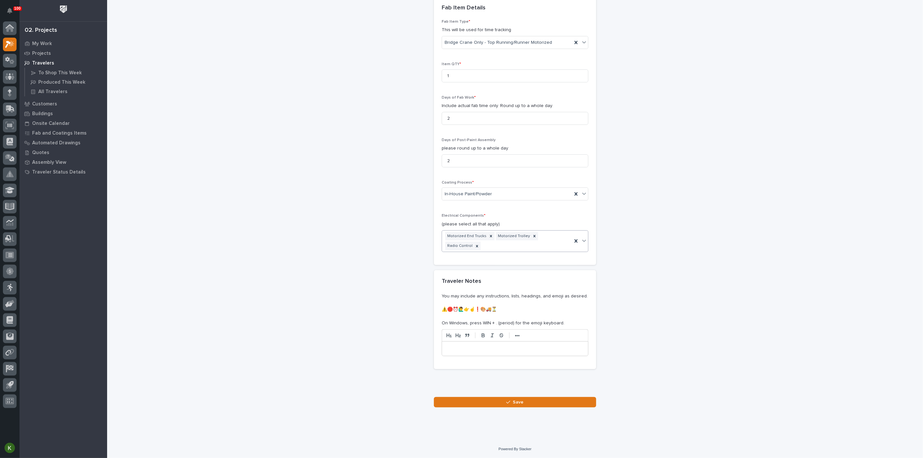
click at [552, 252] on div "Motorized End Trucks Motorized Trolley Radio Control" at bounding box center [507, 241] width 130 height 21
click at [513, 391] on div "Electric Chain Hoist" at bounding box center [513, 387] width 142 height 11
click at [513, 400] on span "Save" at bounding box center [518, 403] width 11 height 6
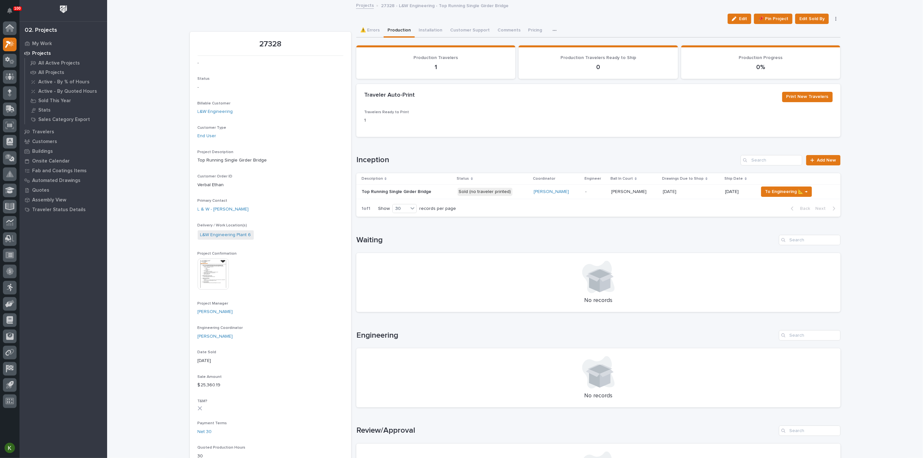
click at [529, 196] on p "Sold (no traveler printed)" at bounding box center [493, 192] width 71 height 8
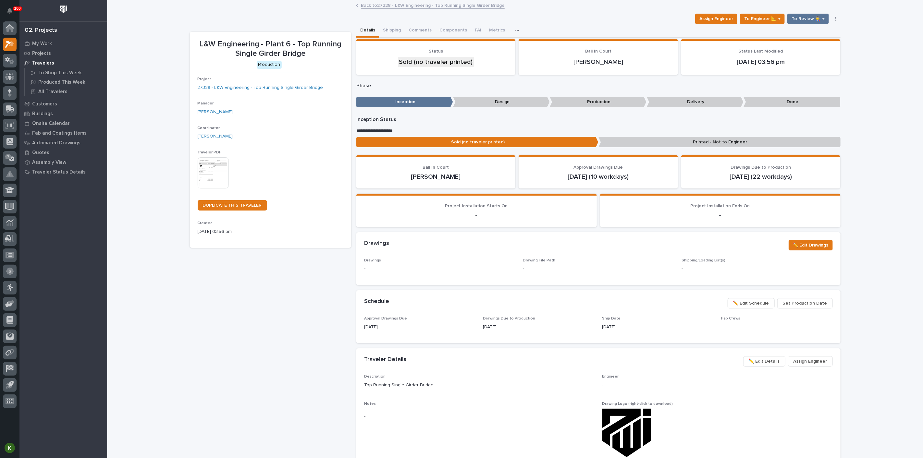
click at [208, 189] on img at bounding box center [213, 172] width 31 height 31
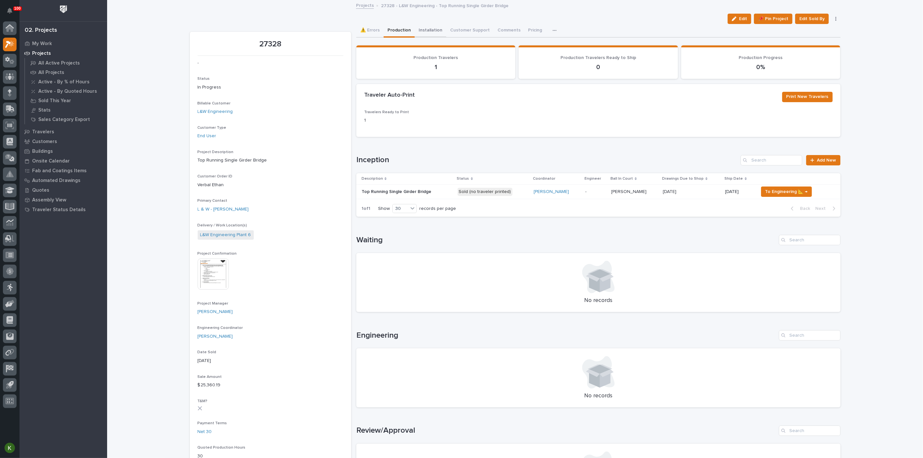
click at [442, 38] on button "Installation" at bounding box center [430, 31] width 31 height 14
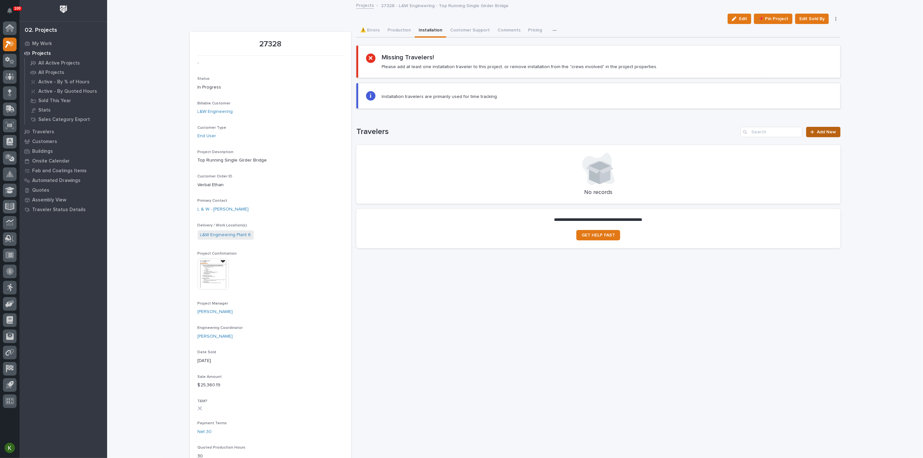
click at [813, 134] on div at bounding box center [814, 132] width 6 height 5
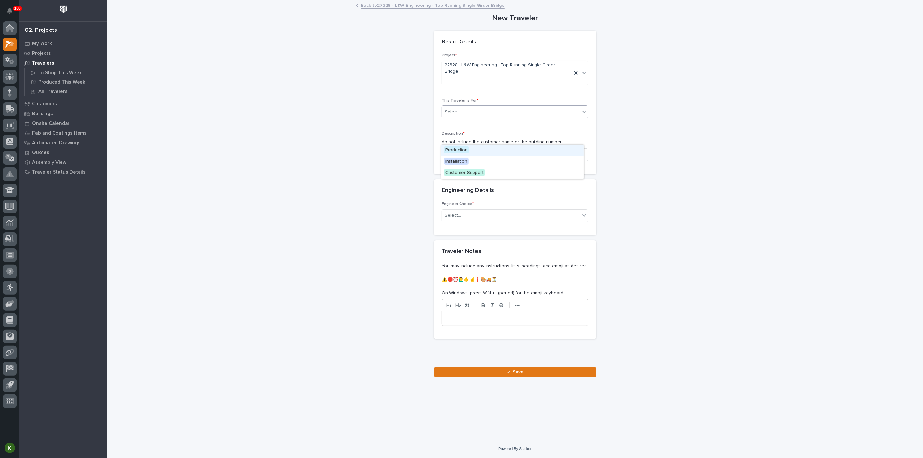
click at [492, 118] on div "Select..." at bounding box center [511, 112] width 138 height 11
click at [488, 159] on div "Installation" at bounding box center [513, 161] width 142 height 11
click at [474, 161] on input at bounding box center [515, 154] width 147 height 13
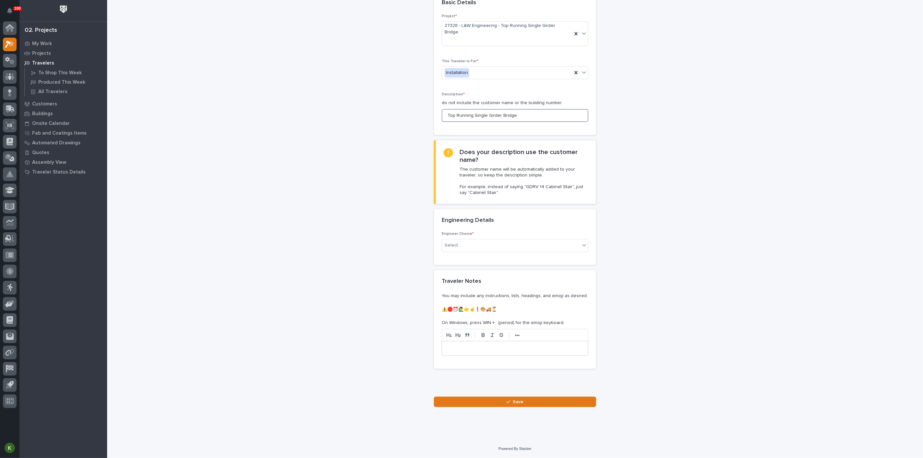
scroll to position [108, 0]
type input "Top Running Single Girder Bridge"
click at [473, 251] on div "Select..." at bounding box center [511, 245] width 138 height 11
click at [489, 267] on div "There is no engineering (no drawings)" at bounding box center [513, 263] width 142 height 11
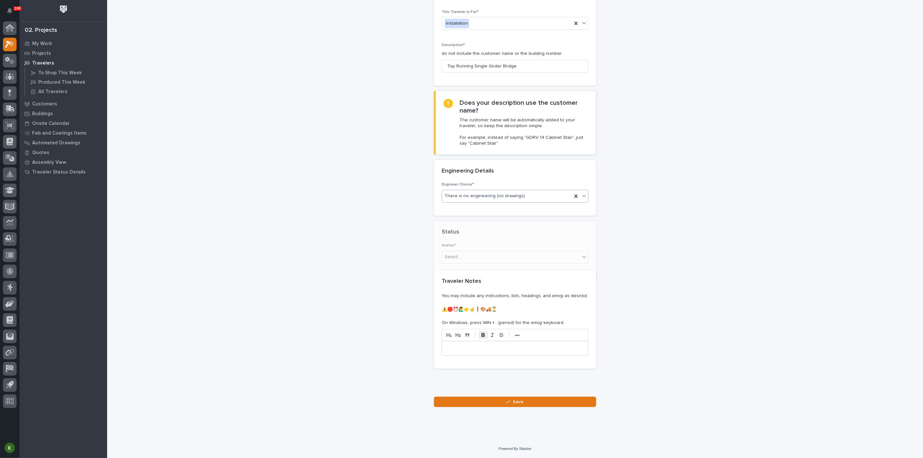
scroll to position [144, 0]
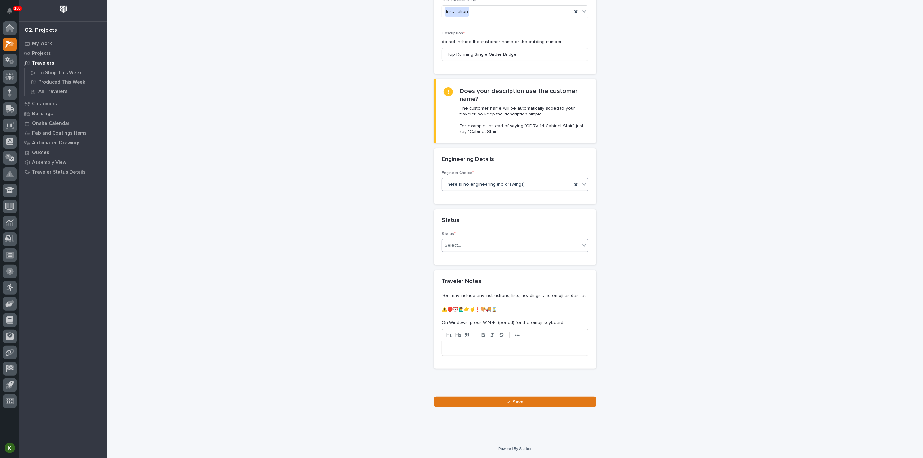
click at [487, 251] on div "Select..." at bounding box center [511, 245] width 138 height 11
click at [482, 303] on div "On-Site Work" at bounding box center [513, 300] width 142 height 11
click at [478, 403] on button "Save" at bounding box center [515, 402] width 162 height 10
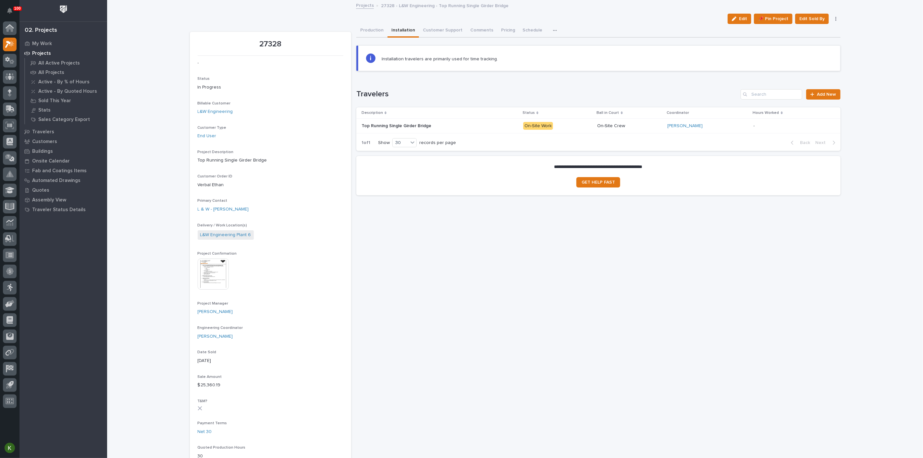
click at [470, 129] on p at bounding box center [419, 126] width 114 height 6
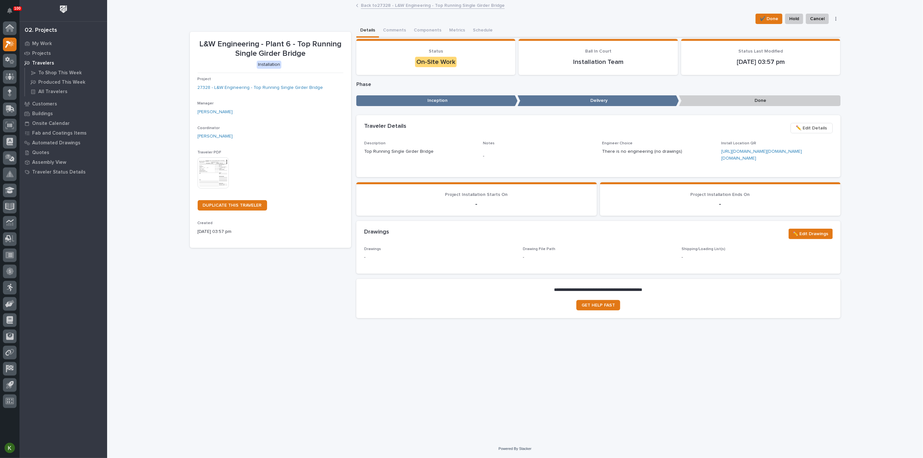
click at [217, 189] on img at bounding box center [213, 172] width 31 height 31
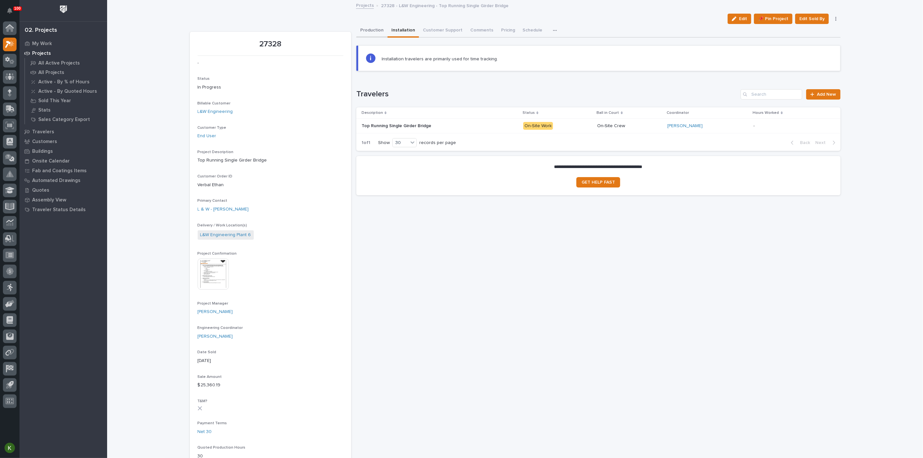
click at [374, 35] on button "Production" at bounding box center [372, 31] width 31 height 14
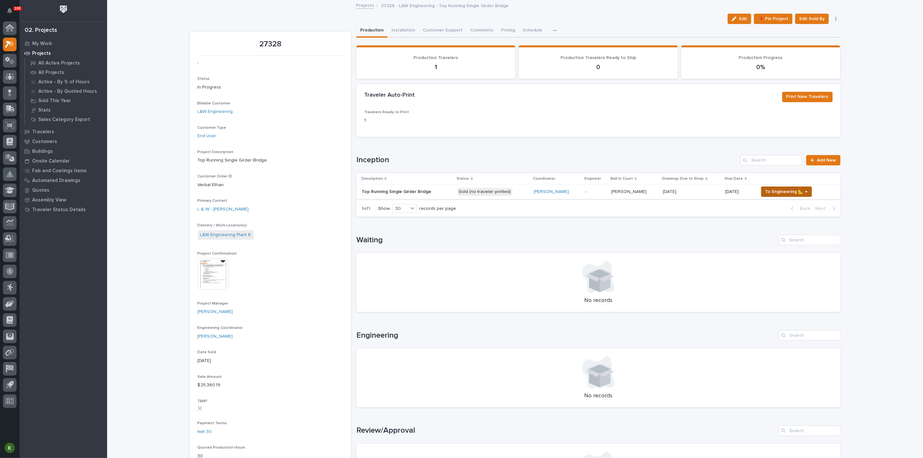
click at [777, 196] on span "To Engineering 📐 →" at bounding box center [787, 192] width 43 height 8
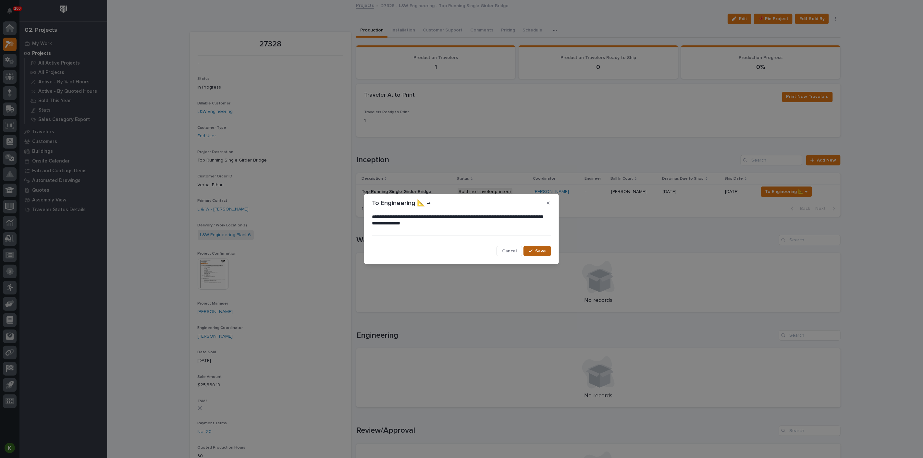
click at [537, 257] on button "Save" at bounding box center [538, 251] width 28 height 10
